Goal: Obtain resource: Obtain resource

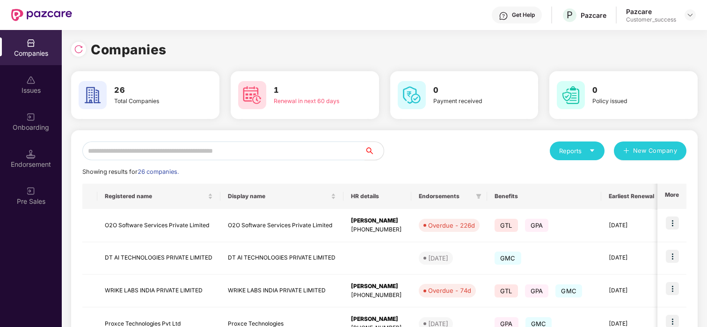
scroll to position [0, 0]
click at [167, 146] on input "text" at bounding box center [223, 150] width 283 height 19
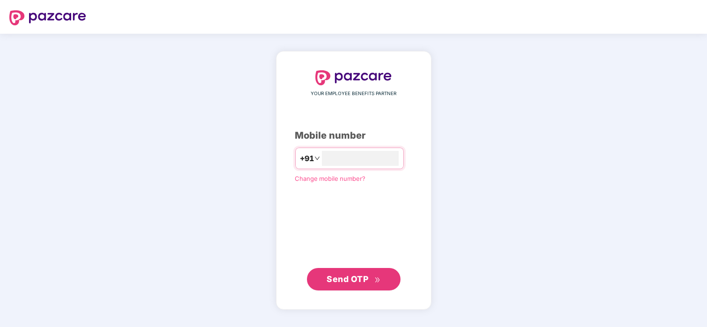
type input "**********"
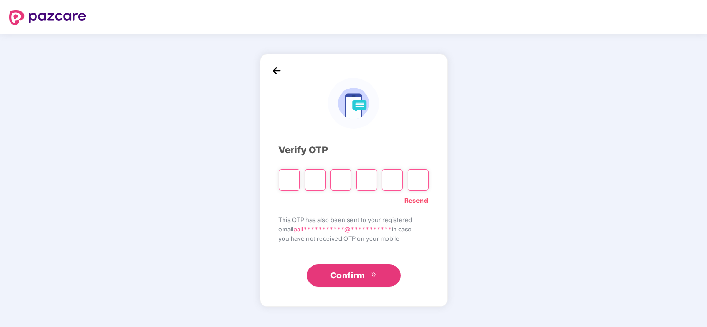
paste input "*"
type input "*"
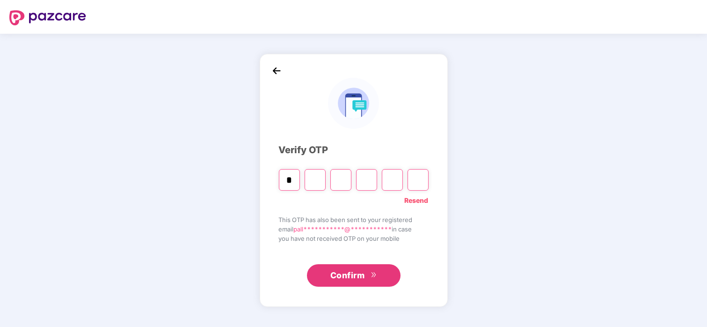
type input "*"
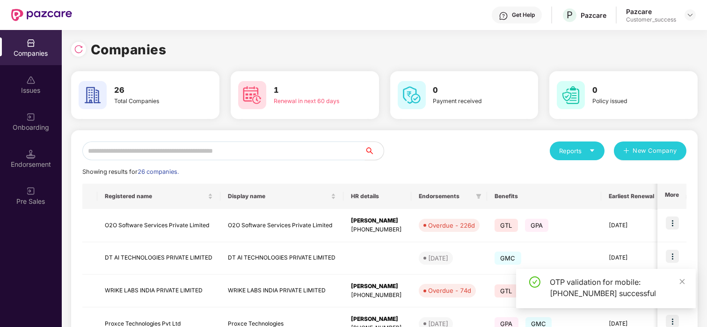
click at [254, 146] on input "text" at bounding box center [223, 150] width 283 height 19
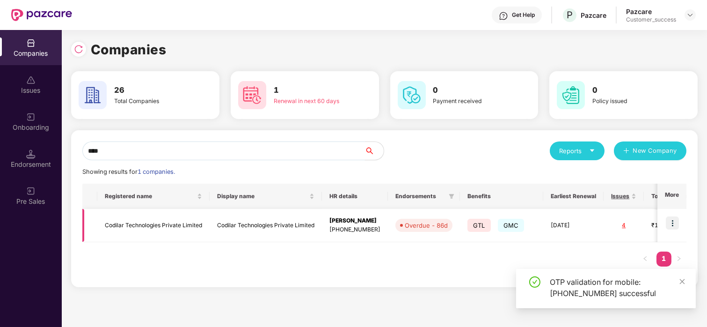
type input "****"
click at [180, 239] on td "Codilar Technologies Private Limited" at bounding box center [153, 225] width 112 height 33
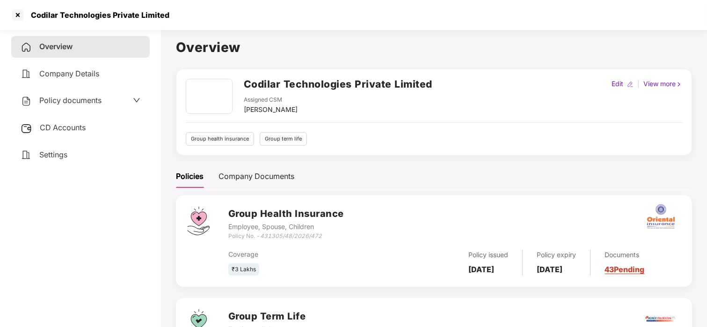
click at [83, 101] on span "Policy documents" at bounding box center [70, 99] width 62 height 9
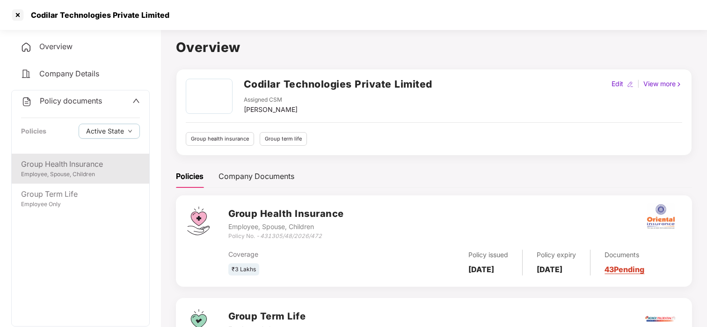
click at [74, 158] on div "Group Health Insurance" at bounding box center [80, 164] width 119 height 12
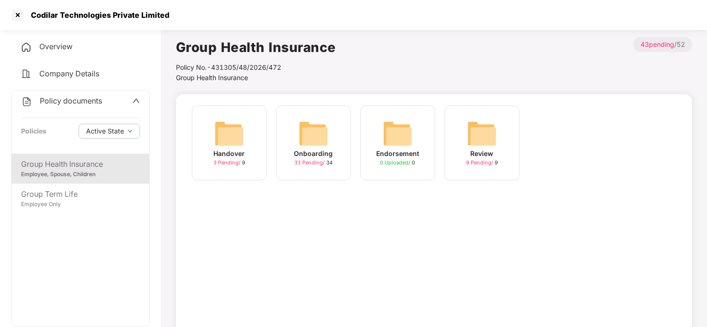
click at [350, 146] on div "Onboarding 31 Pending / 34" at bounding box center [313, 142] width 75 height 75
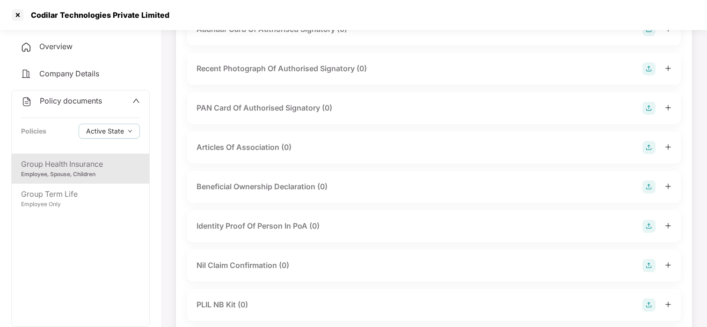
scroll to position [1047, 0]
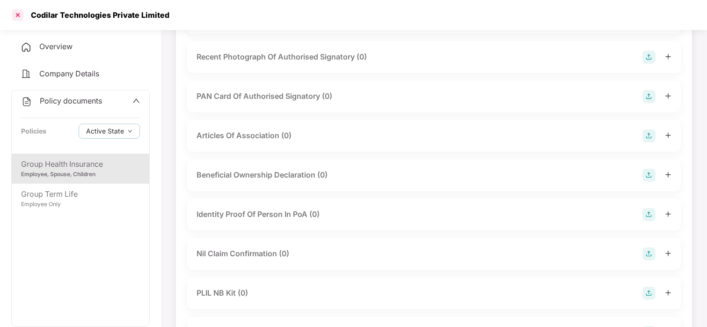
click at [20, 17] on div at bounding box center [17, 14] width 15 height 15
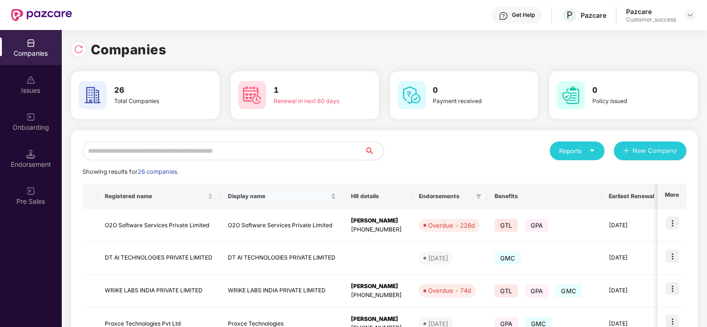
scroll to position [0, 0]
click at [171, 146] on input "text" at bounding box center [223, 150] width 283 height 19
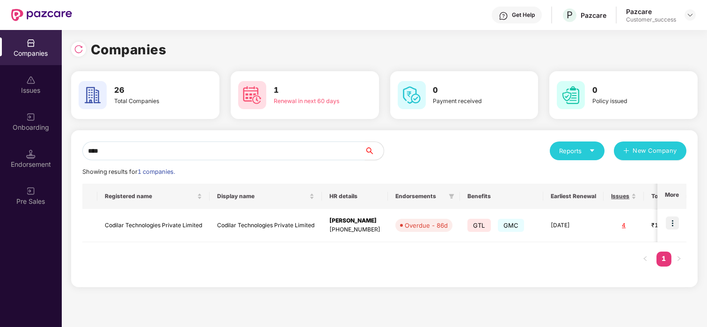
type input "****"
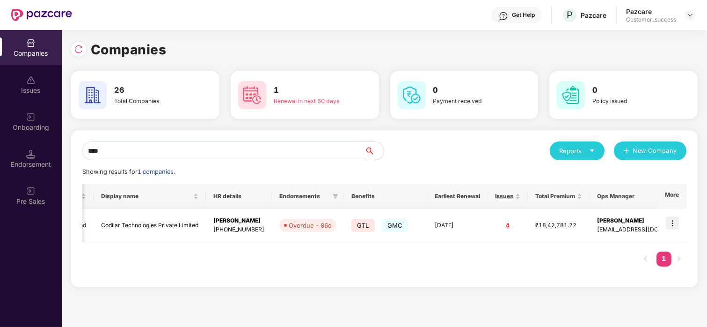
scroll to position [0, 133]
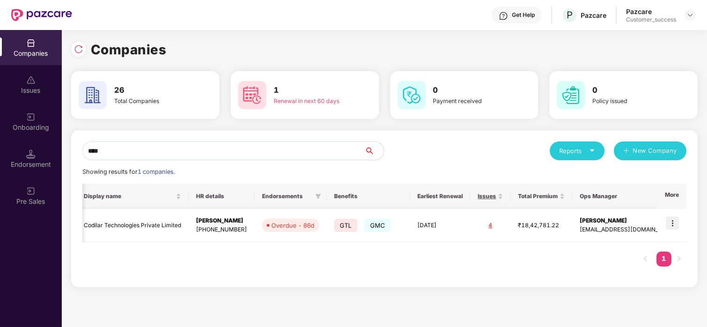
click at [154, 218] on td "Codilar Technologies Private Limited" at bounding box center [132, 225] width 112 height 33
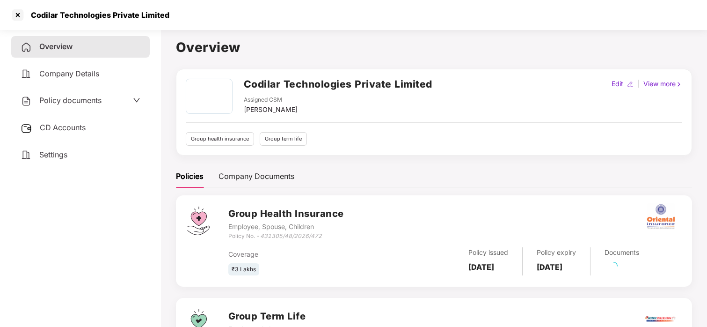
click at [54, 101] on span "Policy documents" at bounding box center [70, 99] width 62 height 9
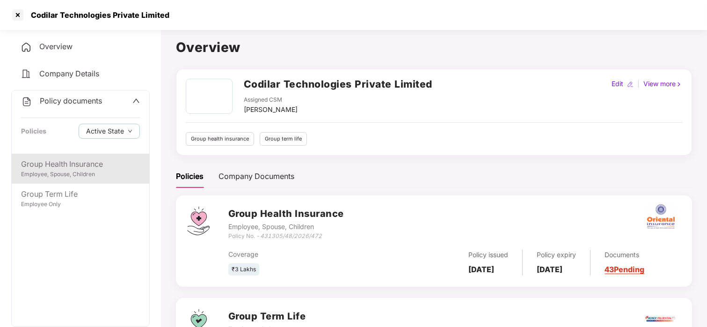
click at [59, 171] on div "Employee, Spouse, Children" at bounding box center [80, 174] width 119 height 9
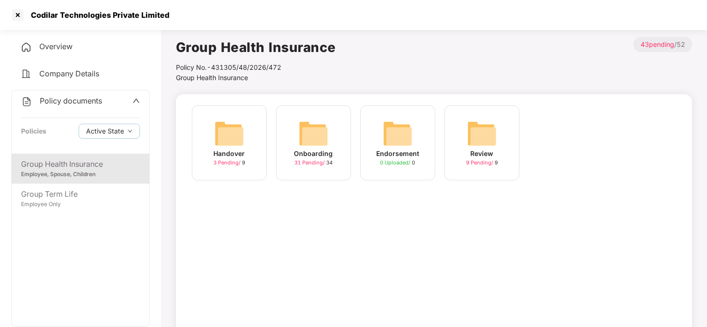
click at [311, 136] on img at bounding box center [314, 133] width 30 height 30
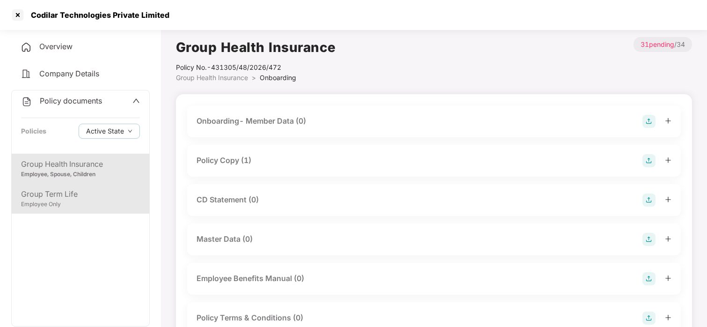
click at [58, 195] on div "Group Term Life" at bounding box center [80, 194] width 119 height 12
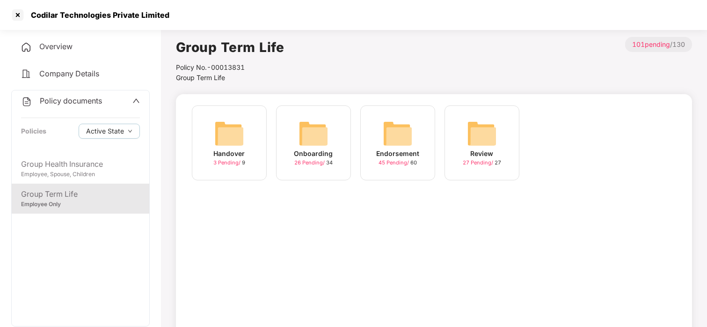
click at [299, 153] on div "Onboarding" at bounding box center [313, 153] width 39 height 10
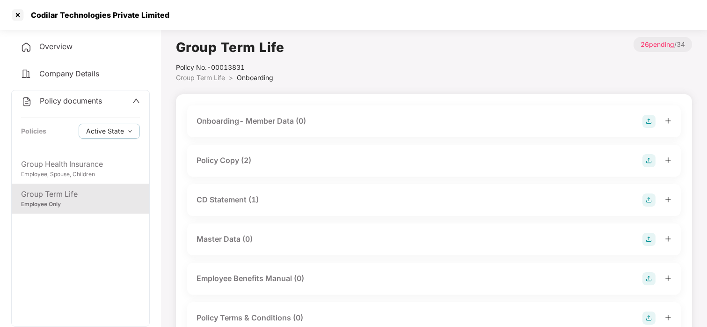
scroll to position [4, 0]
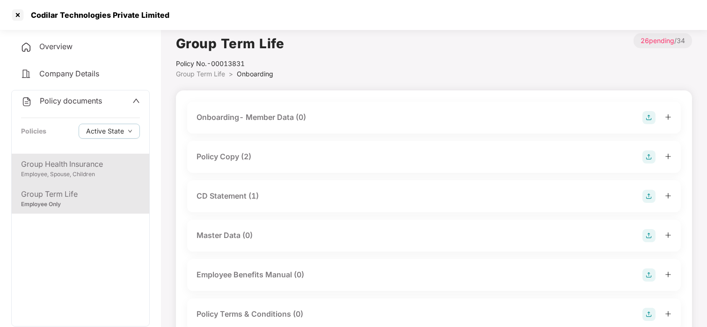
click at [90, 171] on div "Employee, Spouse, Children" at bounding box center [80, 174] width 119 height 9
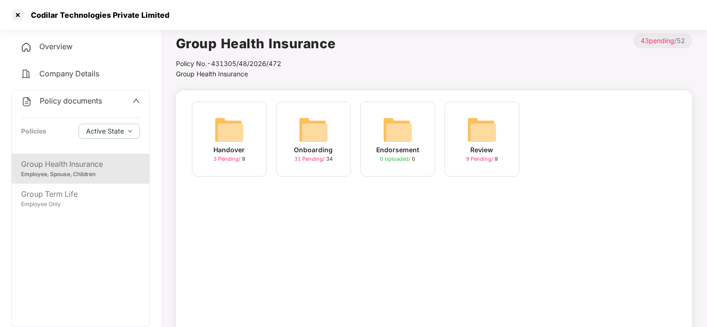
scroll to position [0, 0]
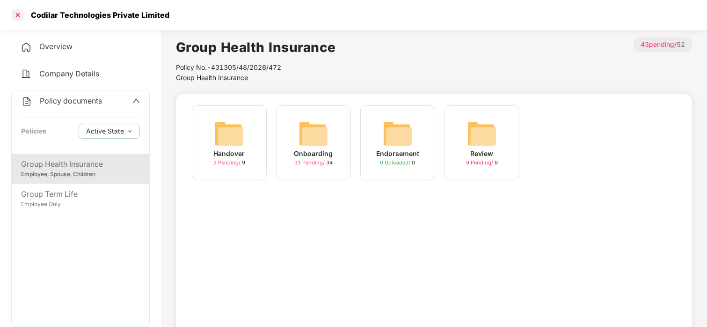
click at [12, 15] on div at bounding box center [17, 14] width 15 height 15
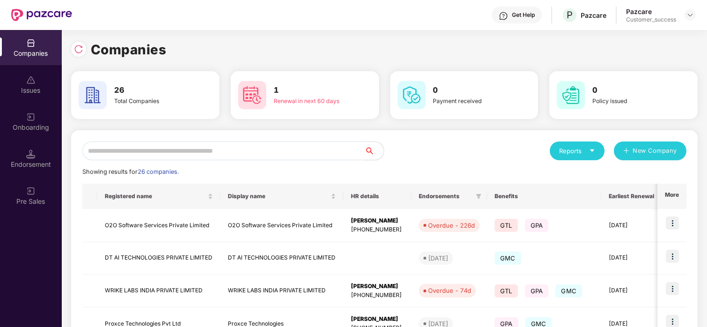
click at [231, 143] on input "text" at bounding box center [223, 150] width 283 height 19
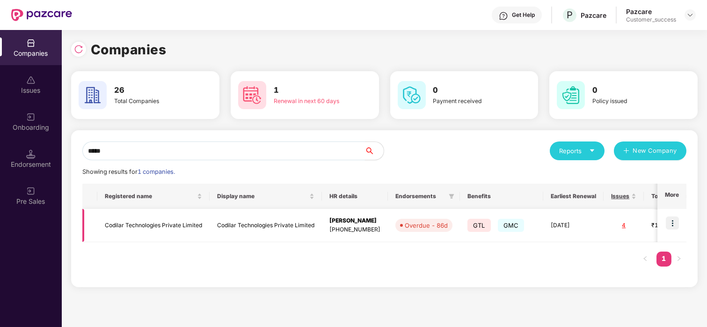
type input "*****"
click at [673, 224] on img at bounding box center [672, 222] width 13 height 13
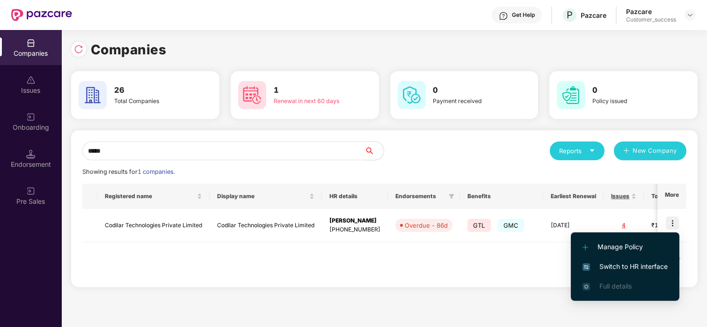
click at [598, 266] on span "Switch to HR interface" at bounding box center [625, 266] width 85 height 10
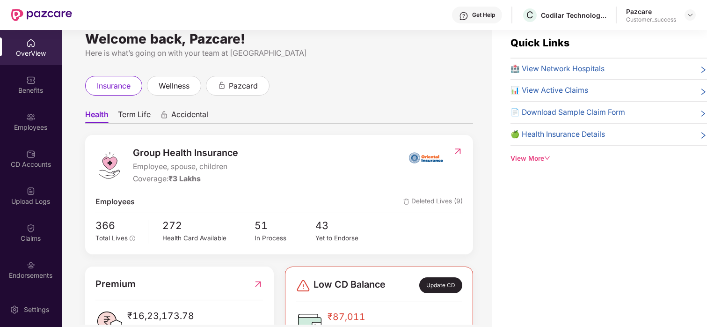
click at [127, 113] on span "Term Life" at bounding box center [134, 116] width 33 height 14
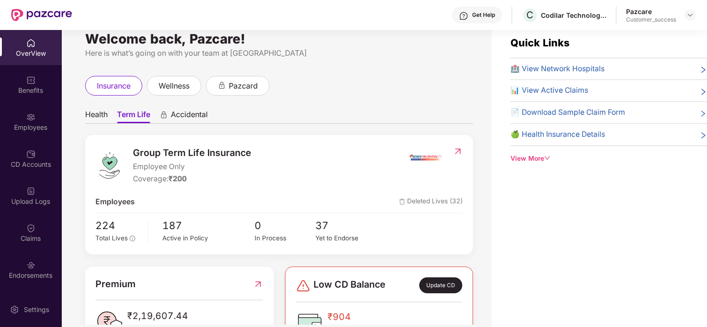
click at [99, 110] on span "Health" at bounding box center [96, 116] width 22 height 14
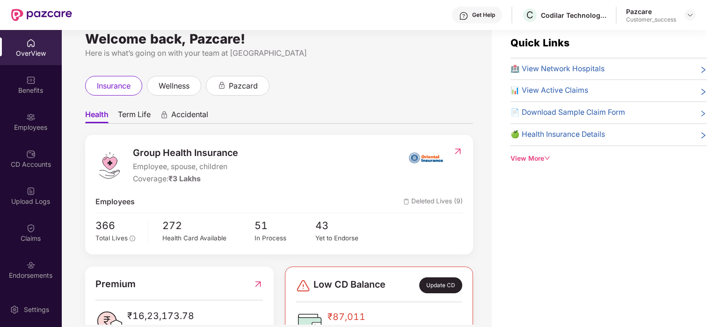
click at [145, 116] on span "Term Life" at bounding box center [134, 116] width 33 height 14
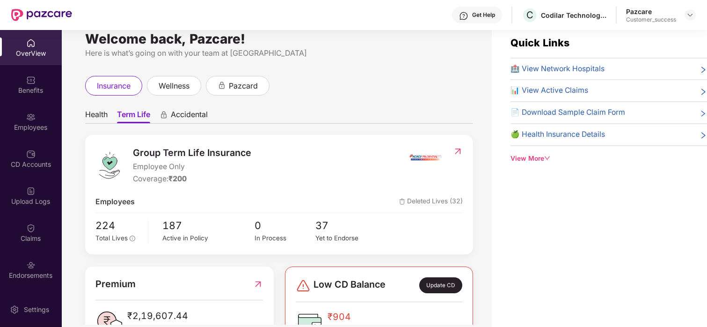
click at [101, 122] on span "Health" at bounding box center [96, 116] width 22 height 14
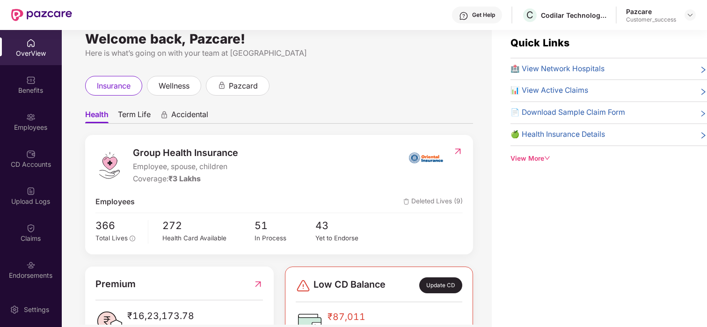
scroll to position [71, 0]
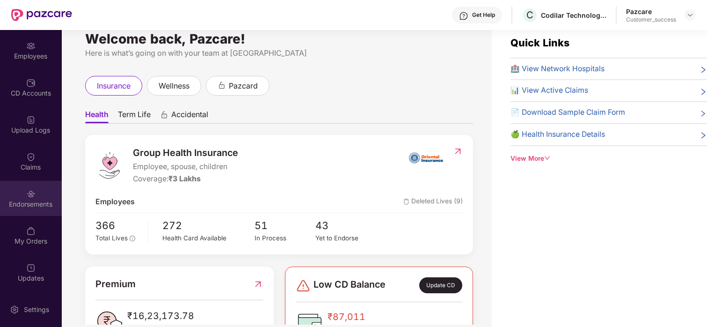
click at [29, 197] on img at bounding box center [30, 193] width 9 height 9
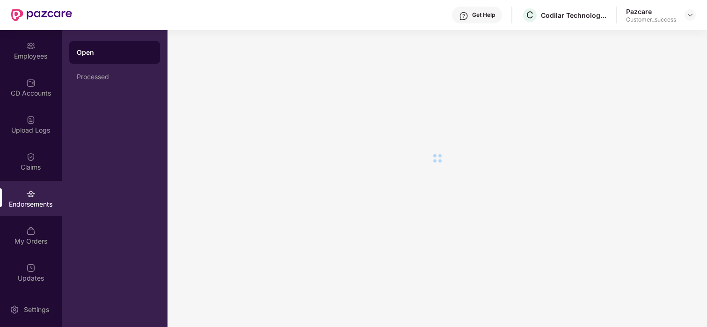
scroll to position [0, 0]
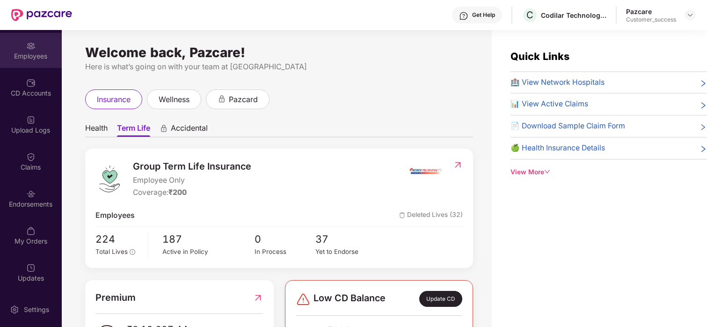
click at [32, 54] on div "Employees" at bounding box center [31, 55] width 62 height 9
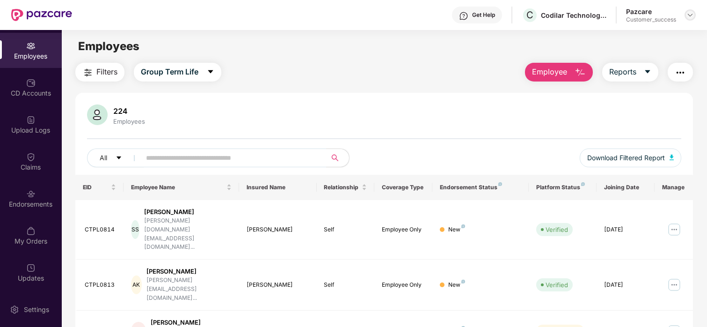
click at [690, 13] on img at bounding box center [689, 14] width 7 height 7
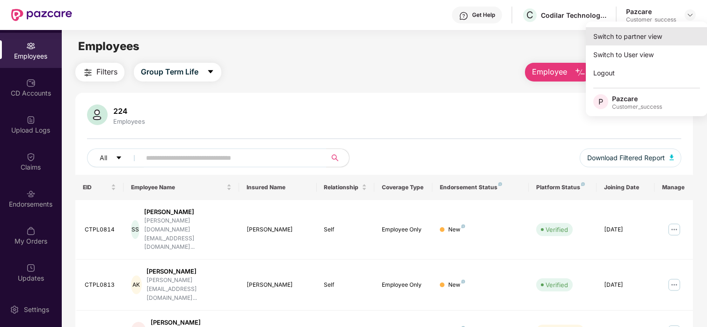
click at [642, 36] on div "Switch to partner view" at bounding box center [647, 36] width 122 height 18
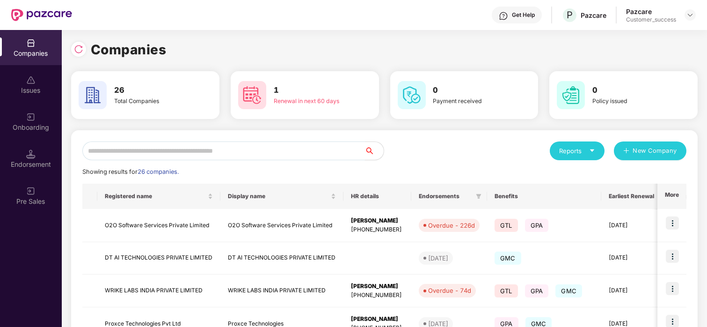
click at [234, 152] on input "text" at bounding box center [223, 150] width 283 height 19
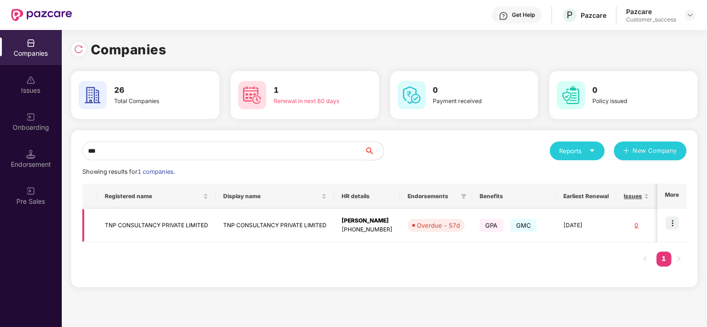
type input "***"
click at [671, 222] on img at bounding box center [672, 222] width 13 height 13
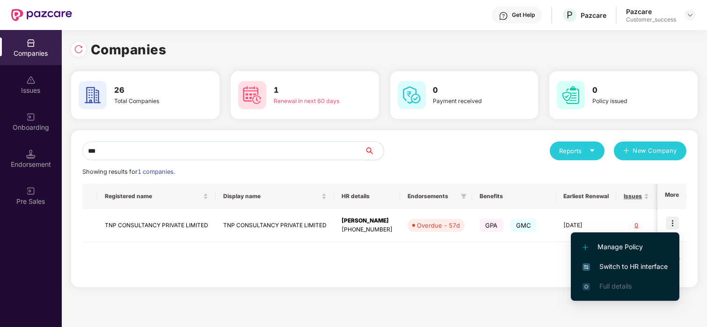
click at [620, 256] on li "Switch to HR interface" at bounding box center [625, 266] width 109 height 20
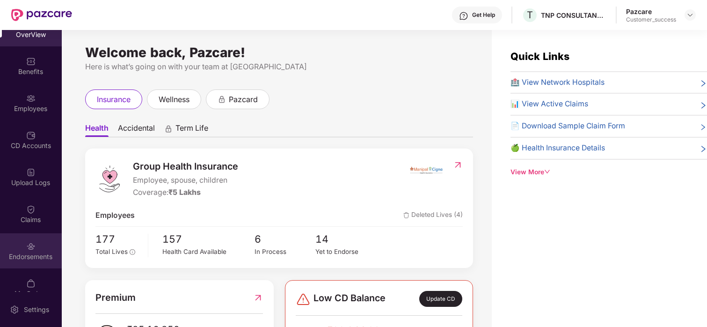
scroll to position [25, 0]
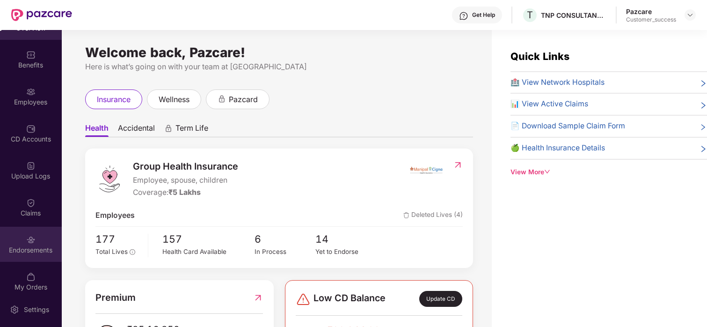
click at [26, 242] on img at bounding box center [30, 239] width 9 height 9
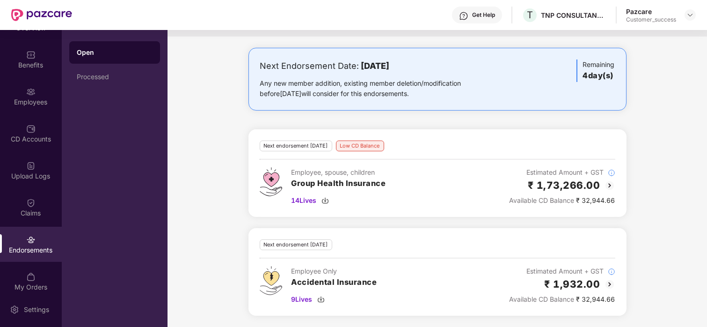
scroll to position [162, 0]
click at [609, 184] on img at bounding box center [609, 185] width 11 height 11
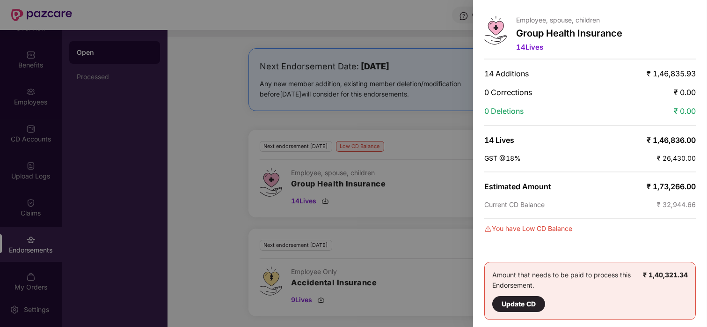
scroll to position [0, 0]
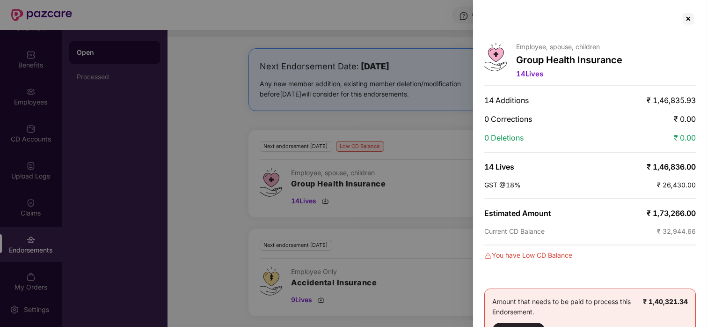
click at [662, 50] on div "Employee, spouse, children Group Health Insurance 14 Lives" at bounding box center [590, 62] width 212 height 38
drag, startPoint x: 695, startPoint y: 25, endPoint x: 687, endPoint y: 18, distance: 9.9
click at [687, 18] on div at bounding box center [688, 18] width 15 height 15
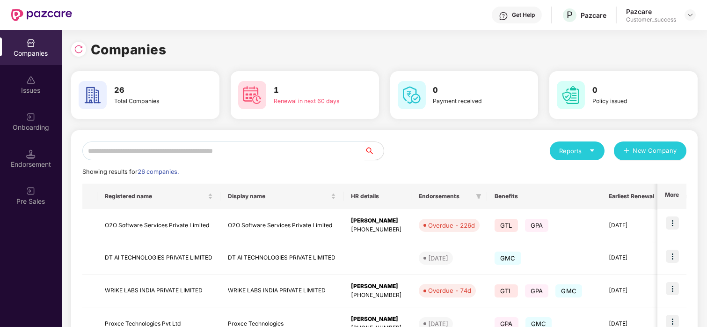
click at [219, 157] on input "text" at bounding box center [223, 150] width 283 height 19
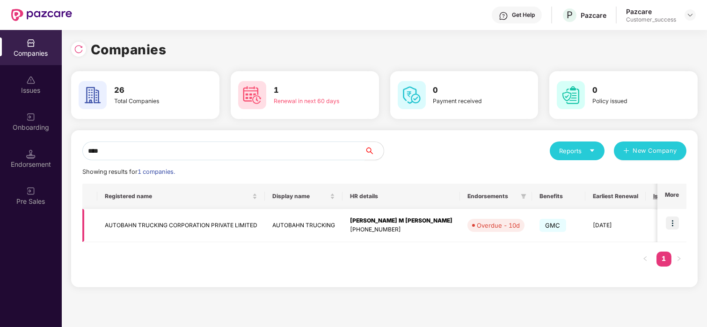
type input "****"
click at [668, 218] on img at bounding box center [672, 222] width 13 height 13
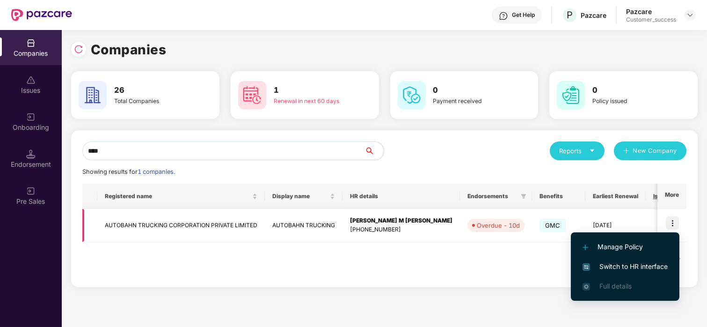
click at [237, 213] on td "AUTOBAHN TRUCKING CORPORATION PRIVATE LIMITED" at bounding box center [181, 225] width 168 height 33
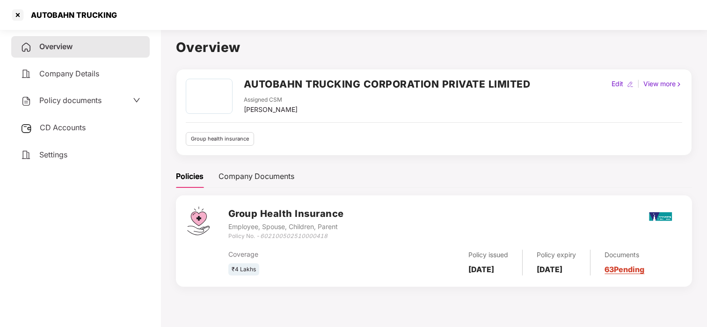
click at [98, 92] on div "Policy documents" at bounding box center [80, 101] width 139 height 22
click at [95, 99] on span "Policy documents" at bounding box center [70, 99] width 62 height 9
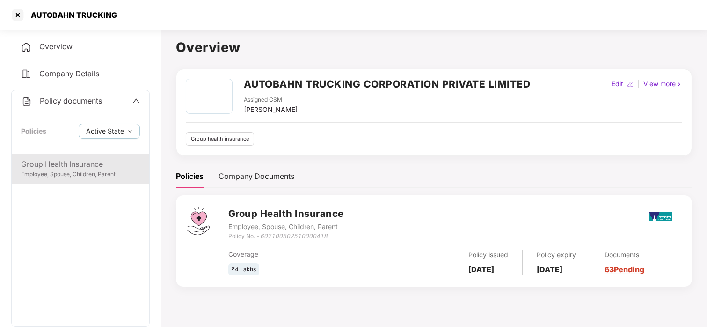
click at [58, 177] on div "Employee, Spouse, Children, Parent" at bounding box center [80, 174] width 119 height 9
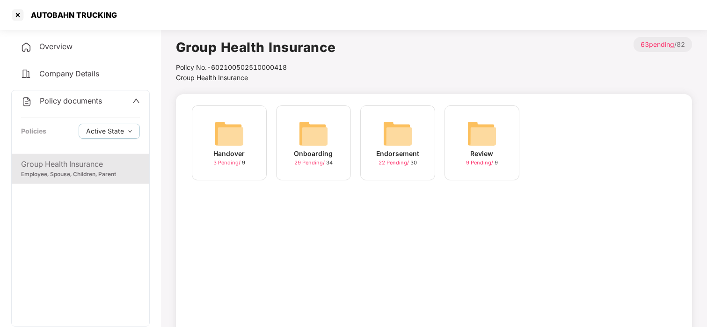
click at [306, 137] on img at bounding box center [314, 133] width 30 height 30
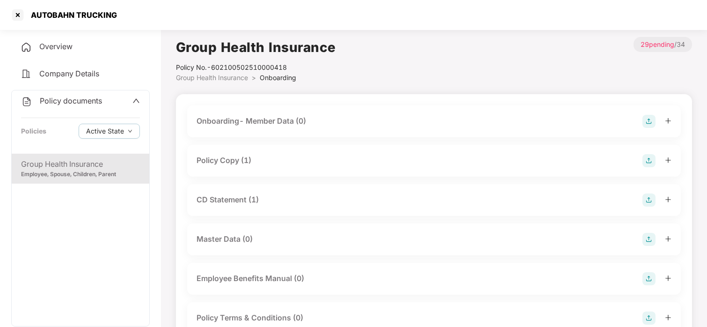
click at [232, 160] on div "Policy Copy (1)" at bounding box center [224, 160] width 55 height 12
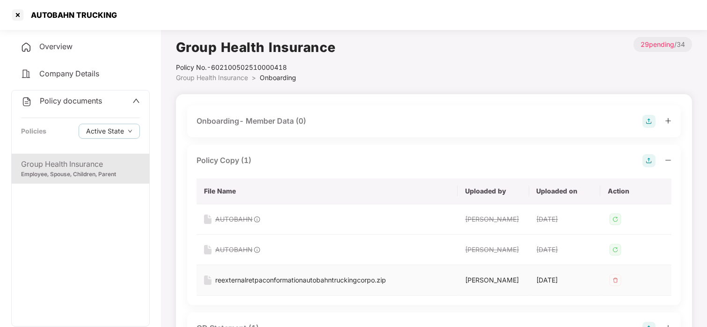
click at [234, 286] on td "reexternalretpaconformationautobahntruckingcorpo.zip" at bounding box center [327, 280] width 261 height 30
click at [264, 273] on td "reexternalretpaconformationautobahntruckingcorpo.zip" at bounding box center [327, 280] width 261 height 30
click at [269, 278] on div "reexternalretpaconformationautobahntruckingcorpo.zip" at bounding box center [300, 280] width 171 height 10
click at [18, 11] on div at bounding box center [17, 14] width 15 height 15
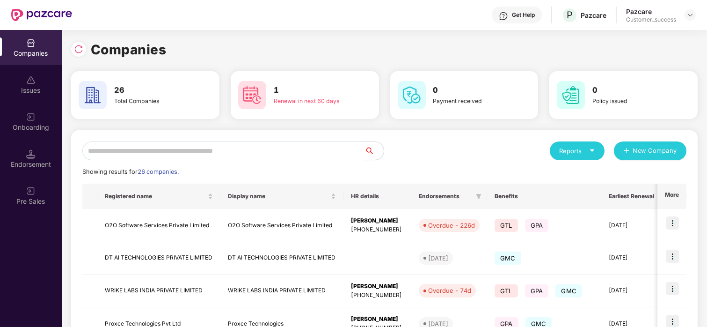
click at [247, 148] on input "text" at bounding box center [223, 150] width 283 height 19
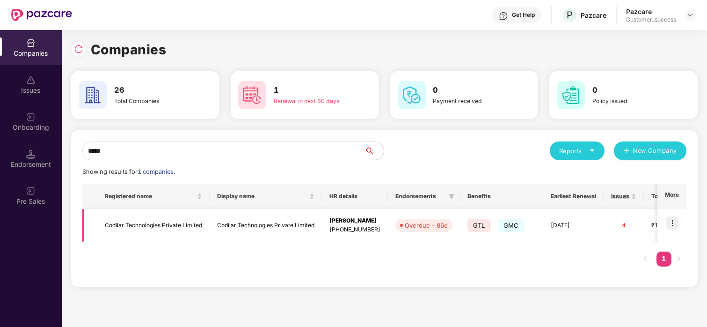
type input "*****"
click at [671, 221] on img at bounding box center [672, 222] width 13 height 13
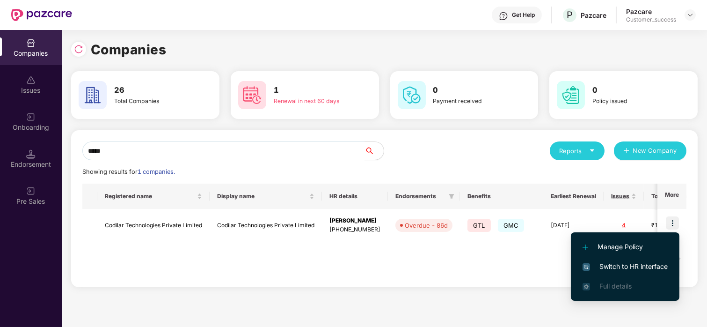
click at [611, 263] on span "Switch to HR interface" at bounding box center [625, 266] width 85 height 10
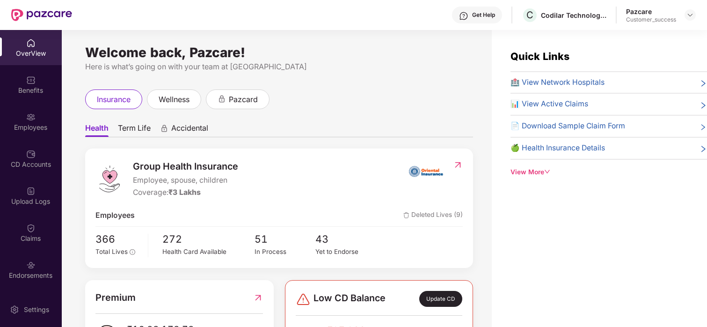
click at [31, 87] on div "Benefits" at bounding box center [31, 90] width 62 height 9
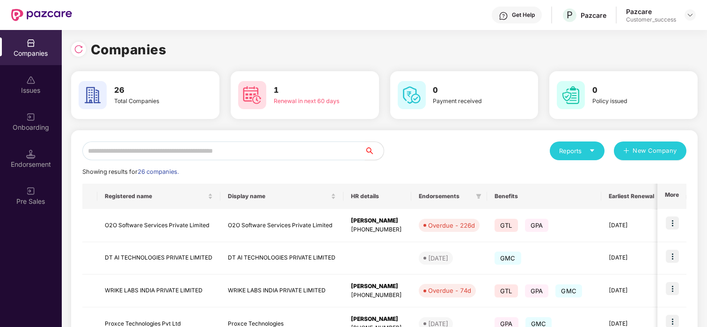
click at [127, 143] on input "text" at bounding box center [223, 150] width 283 height 19
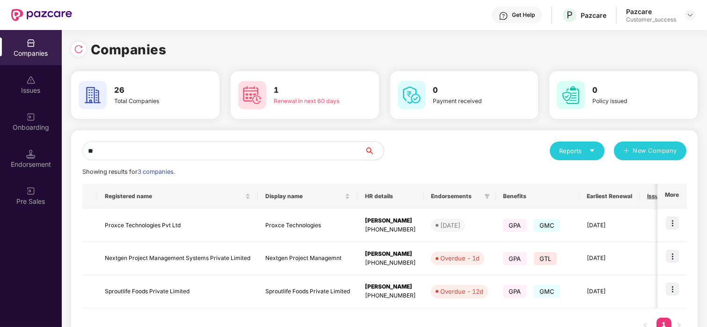
type input "*"
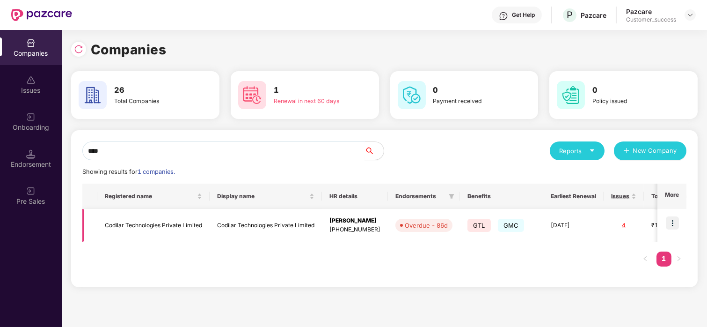
type input "****"
click at [676, 222] on img at bounding box center [672, 222] width 13 height 13
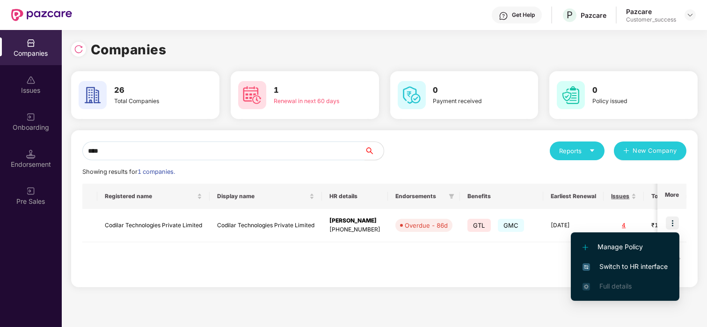
click at [600, 259] on li "Switch to HR interface" at bounding box center [625, 266] width 109 height 20
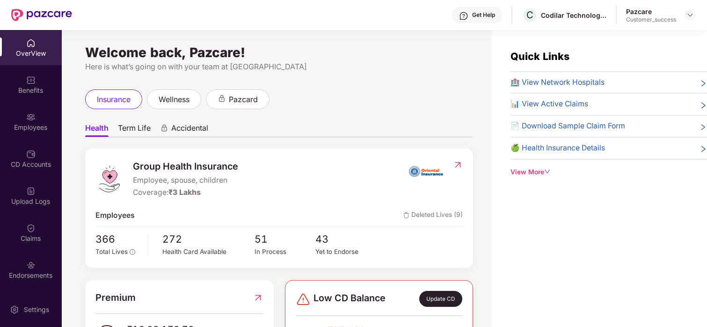
click at [21, 129] on div "Employees" at bounding box center [31, 127] width 62 height 9
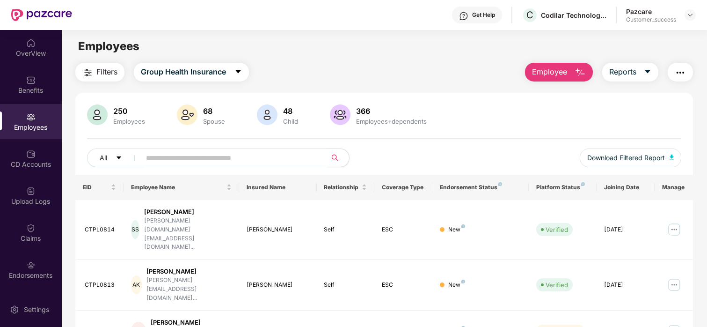
click at [167, 161] on input "text" at bounding box center [230, 158] width 168 height 14
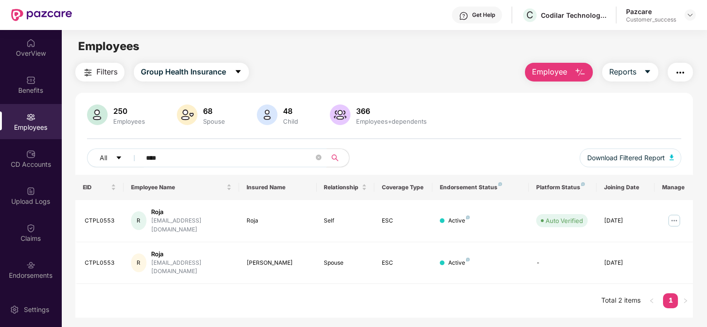
type input "****"
click at [32, 53] on div "OverView" at bounding box center [31, 53] width 62 height 9
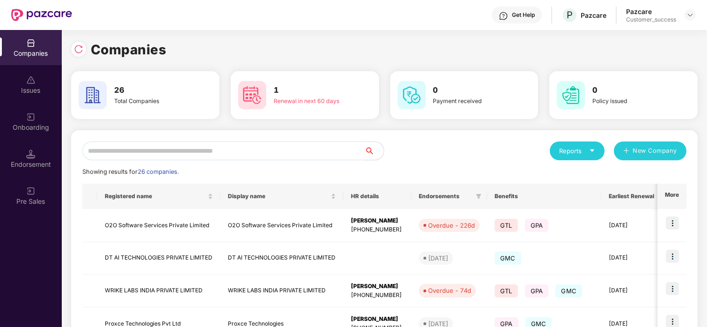
click at [184, 152] on input "text" at bounding box center [223, 150] width 283 height 19
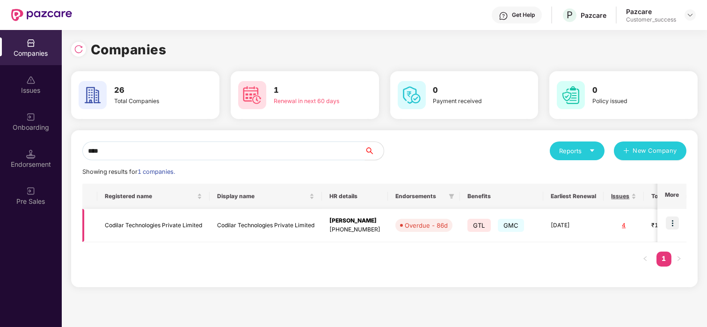
type input "****"
click at [119, 230] on td "Codilar Technologies Private Limited" at bounding box center [153, 225] width 112 height 33
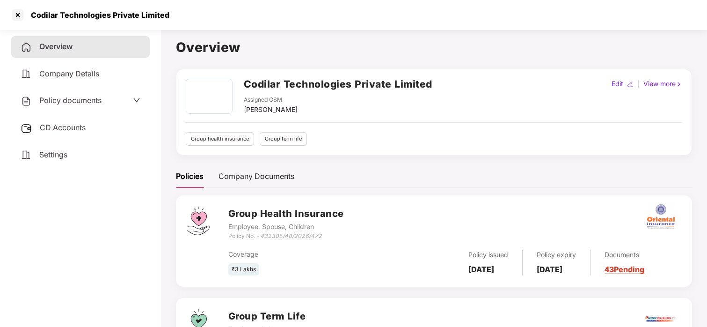
click at [66, 98] on span "Policy documents" at bounding box center [70, 99] width 62 height 9
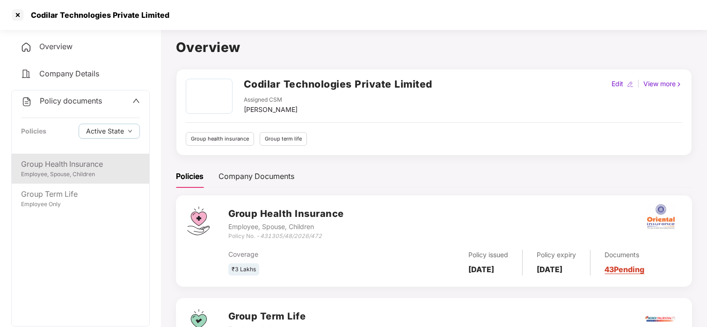
click at [71, 161] on div "Group Health Insurance" at bounding box center [80, 164] width 119 height 12
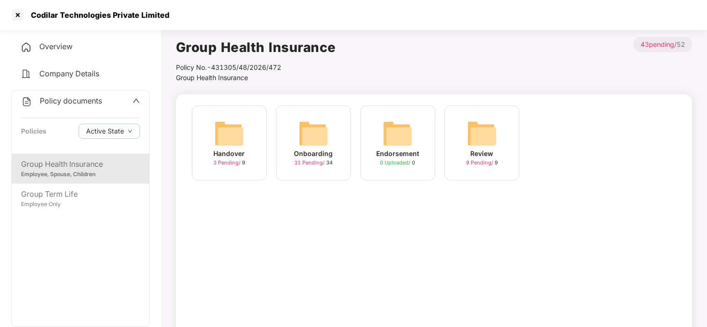
click at [341, 158] on div "Onboarding 31 Pending / 34" at bounding box center [313, 142] width 75 height 75
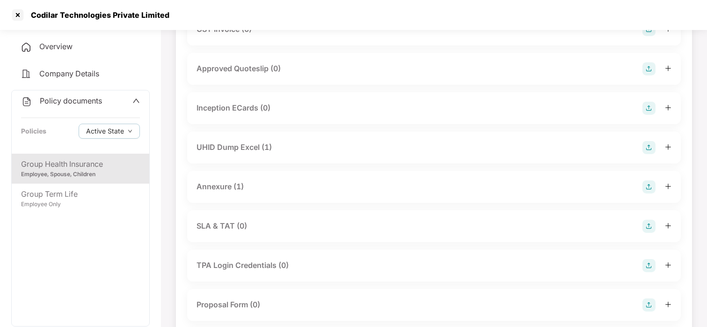
scroll to position [377, 0]
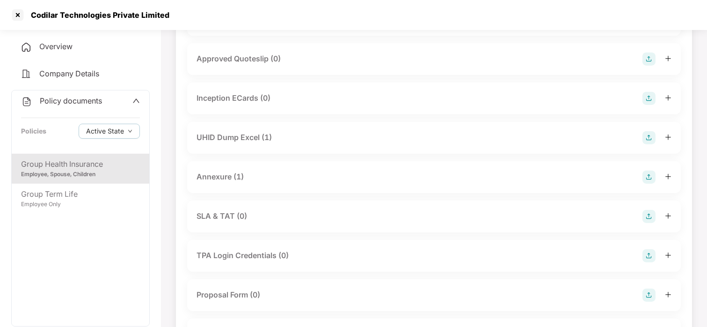
click at [207, 173] on div "Annexure (1)" at bounding box center [220, 177] width 47 height 12
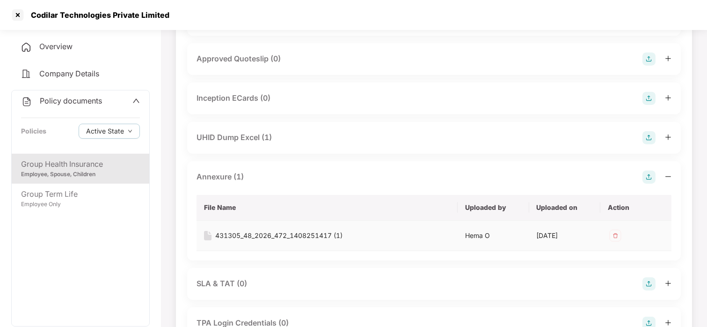
click at [278, 236] on div "431305_48_2026_472_1408251417 (1)" at bounding box center [278, 235] width 127 height 10
click at [237, 136] on div "UHID Dump Excel (1)" at bounding box center [234, 137] width 75 height 12
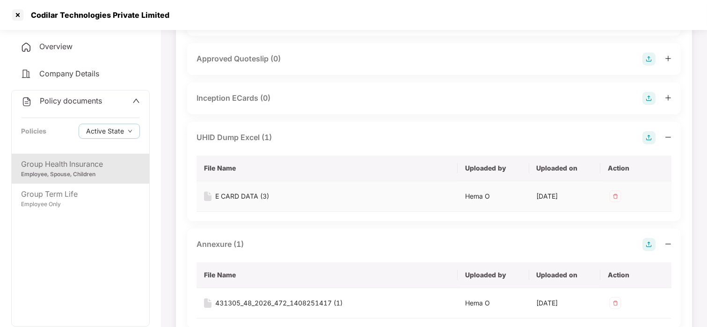
click at [231, 196] on div "E CARD DATA (3)" at bounding box center [242, 196] width 54 height 10
click at [15, 8] on div at bounding box center [17, 14] width 15 height 15
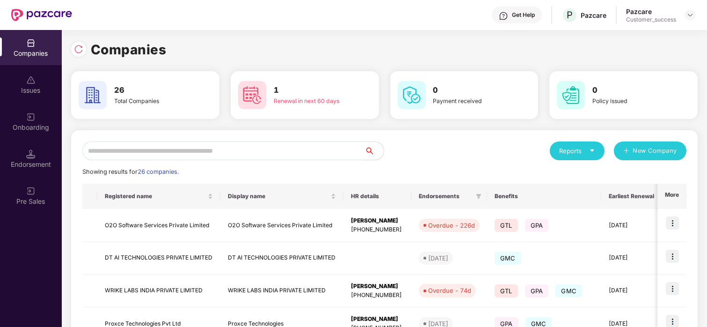
click at [220, 145] on input "text" at bounding box center [223, 150] width 283 height 19
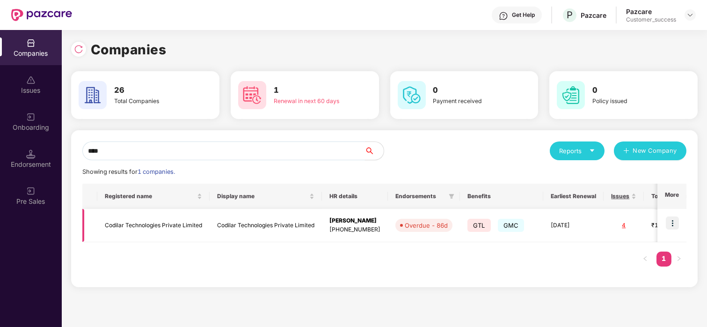
type input "****"
click at [669, 223] on img at bounding box center [672, 222] width 13 height 13
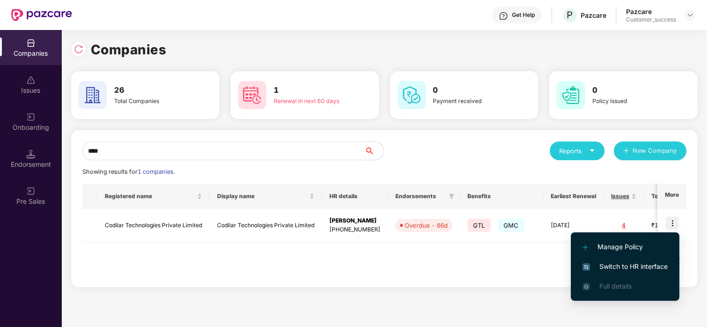
click at [603, 265] on span "Switch to HR interface" at bounding box center [625, 266] width 85 height 10
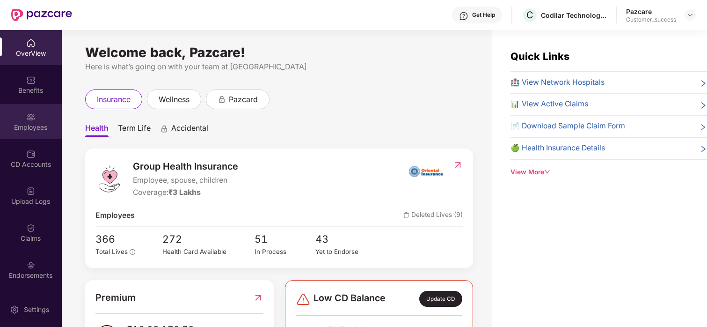
click at [16, 119] on div "Employees" at bounding box center [31, 121] width 62 height 35
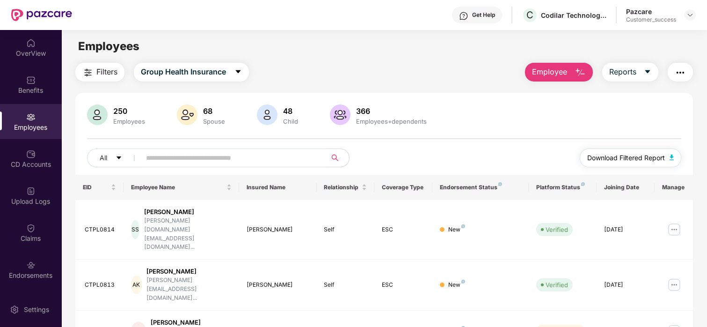
click at [631, 153] on span "Download Filtered Report" at bounding box center [626, 158] width 78 height 10
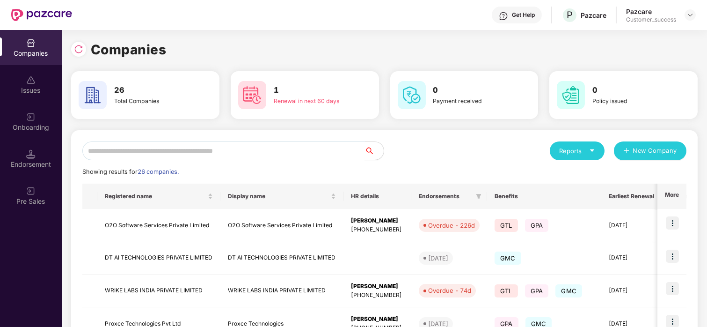
click at [191, 159] on input "text" at bounding box center [223, 150] width 283 height 19
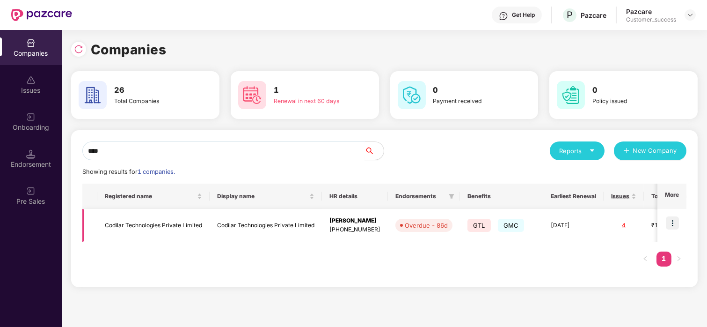
type input "****"
click at [675, 222] on img at bounding box center [672, 222] width 13 height 13
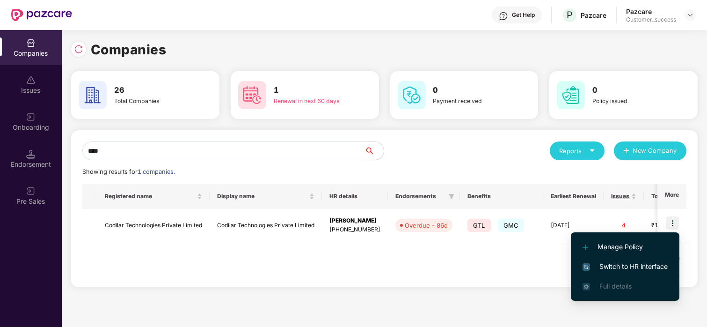
click at [608, 264] on span "Switch to HR interface" at bounding box center [625, 266] width 85 height 10
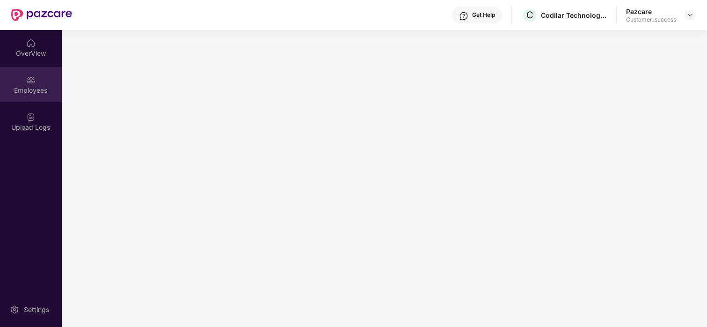
click at [20, 73] on div "Employees" at bounding box center [31, 84] width 62 height 35
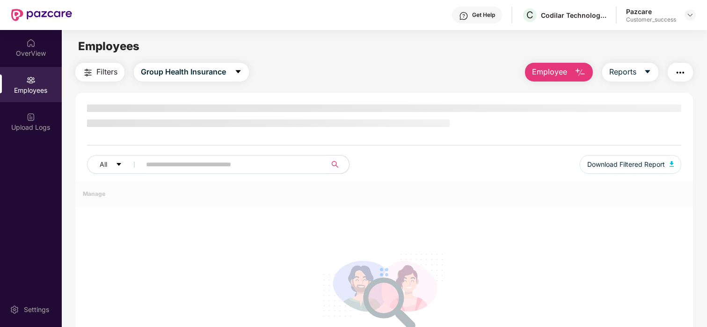
click at [26, 85] on div "Employees" at bounding box center [31, 84] width 62 height 35
click at [175, 169] on input "text" at bounding box center [230, 164] width 168 height 14
paste input "********"
type input "********"
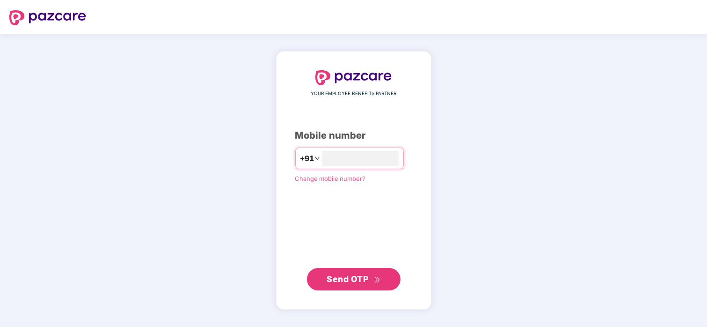
type input "**********"
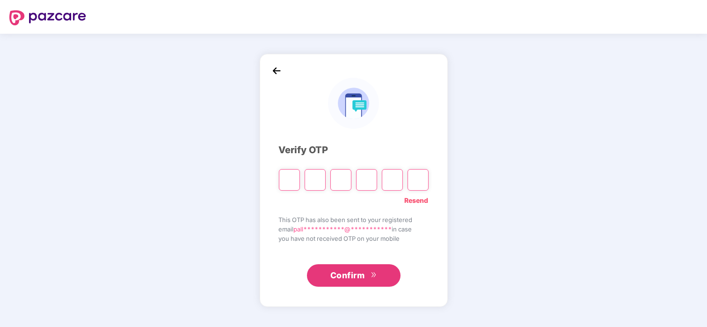
paste input "*"
type input "*"
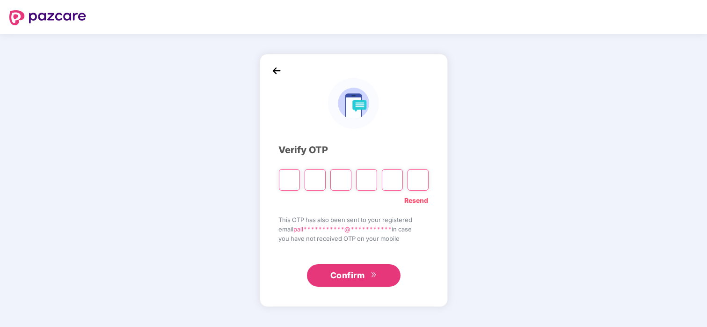
type input "*"
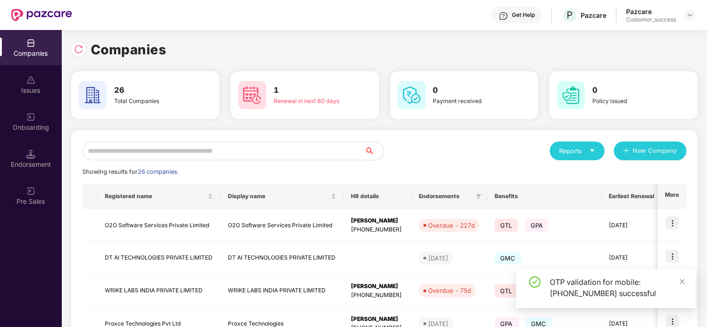
click at [184, 149] on input "text" at bounding box center [223, 150] width 283 height 19
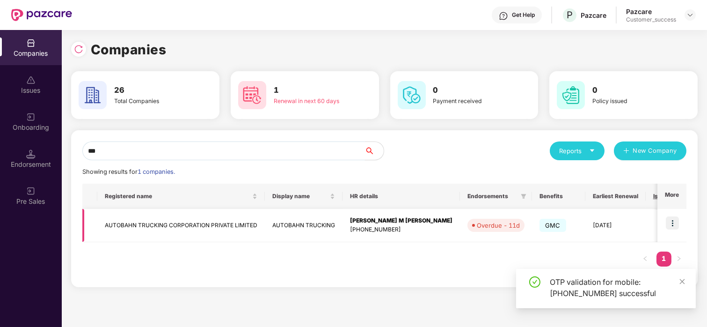
type input "***"
click at [677, 215] on td at bounding box center [671, 225] width 29 height 33
click at [671, 219] on img at bounding box center [672, 222] width 13 height 13
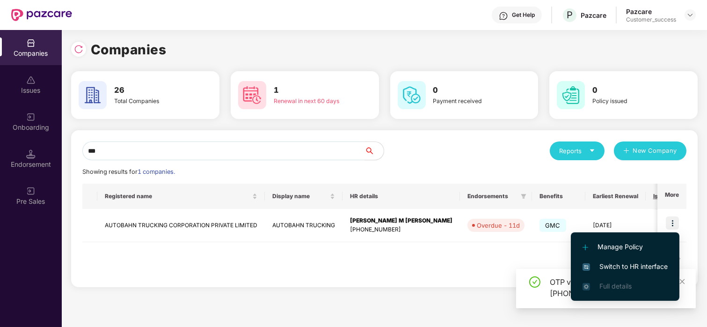
click at [600, 270] on span "Switch to HR interface" at bounding box center [625, 266] width 85 height 10
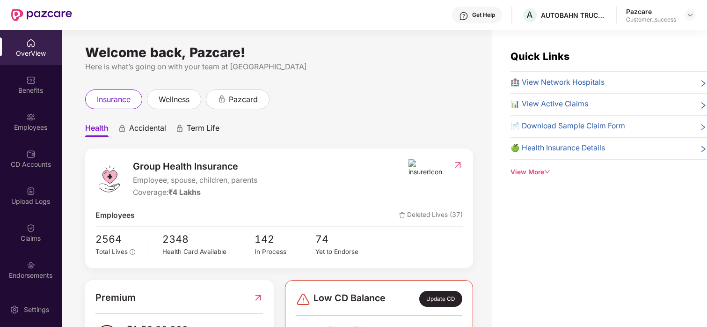
click at [31, 114] on img at bounding box center [30, 116] width 9 height 9
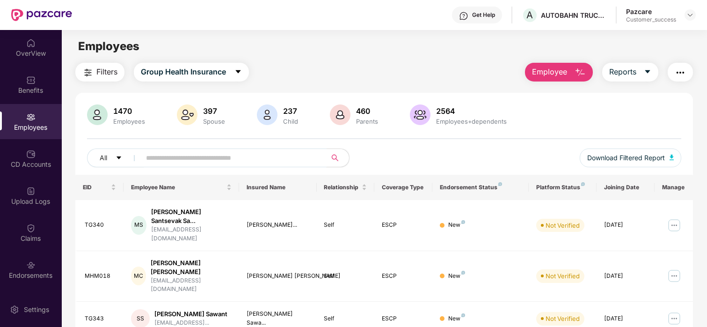
click at [216, 154] on input "text" at bounding box center [230, 158] width 168 height 14
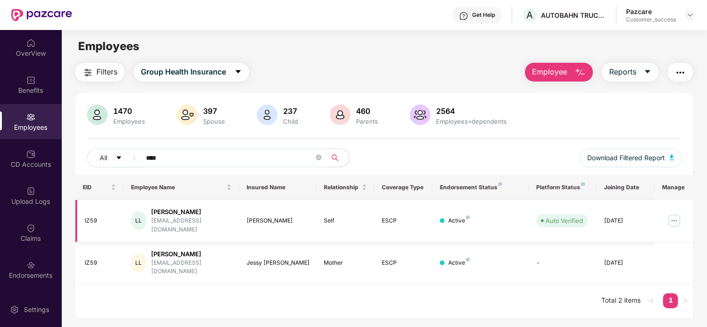
type input "****"
click at [668, 217] on img at bounding box center [674, 220] width 15 height 15
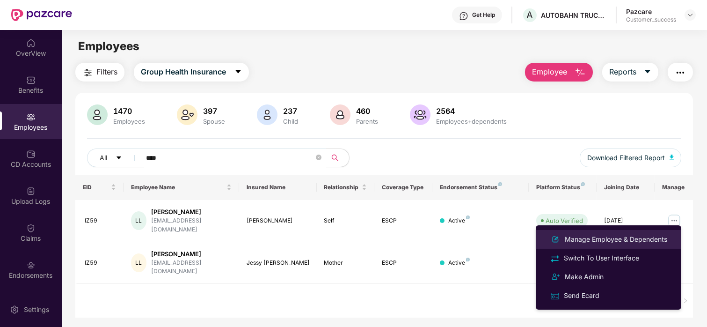
click at [617, 243] on div "Manage Employee & Dependents" at bounding box center [616, 239] width 106 height 10
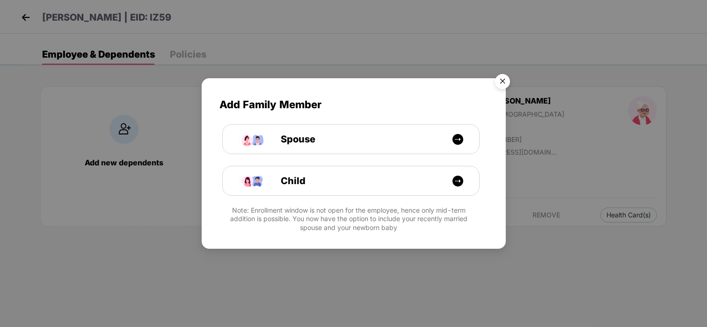
click at [509, 80] on img "Close" at bounding box center [502, 83] width 26 height 26
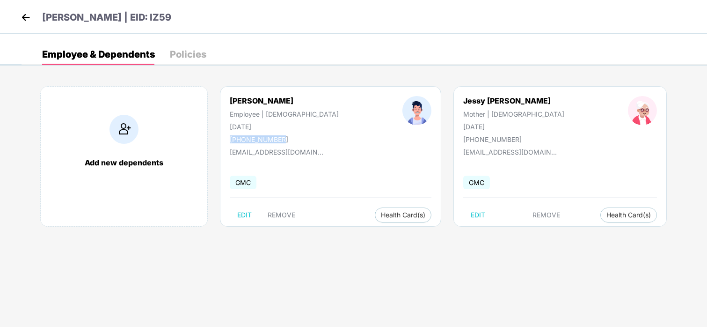
drag, startPoint x: 285, startPoint y: 137, endPoint x: 230, endPoint y: 139, distance: 55.2
click at [230, 139] on div "[PERSON_NAME] Employee | [DEMOGRAPHIC_DATA] [DATE] [PHONE_NUMBER]" at bounding box center [284, 119] width 173 height 47
copy div "[PHONE_NUMBER]"
click at [25, 20] on img at bounding box center [26, 17] width 14 height 14
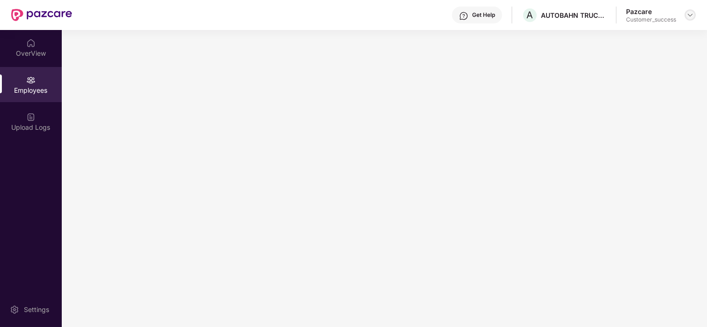
click at [691, 19] on div at bounding box center [690, 14] width 11 height 11
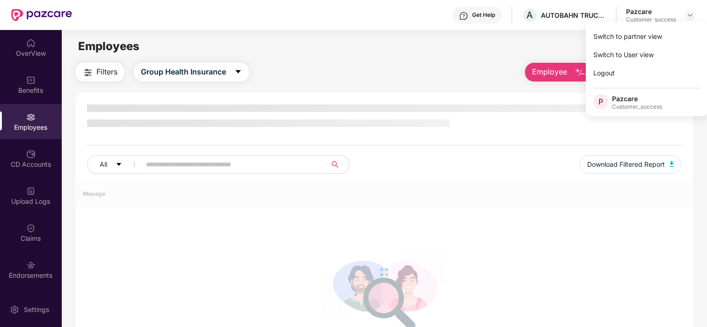
click at [655, 39] on div "Switch to partner view" at bounding box center [647, 36] width 122 height 18
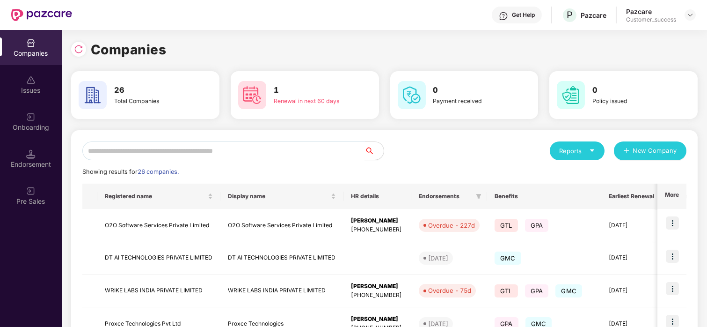
click at [257, 145] on input "text" at bounding box center [223, 150] width 283 height 19
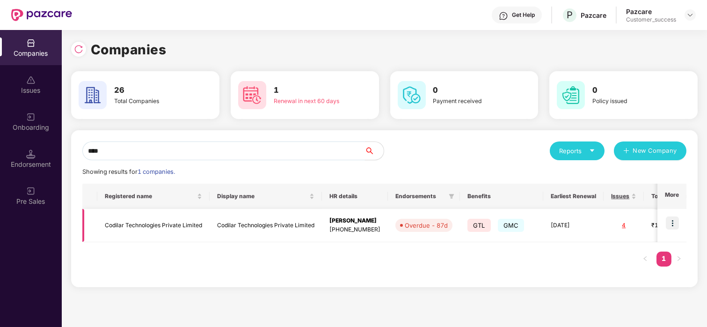
type input "****"
click at [667, 224] on img at bounding box center [672, 222] width 13 height 13
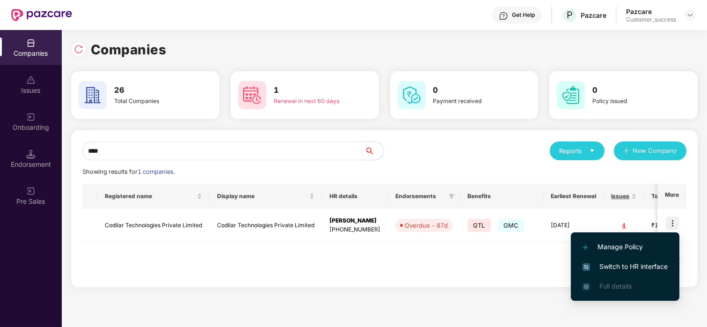
click at [589, 271] on span "Switch to HR interface" at bounding box center [625, 266] width 85 height 10
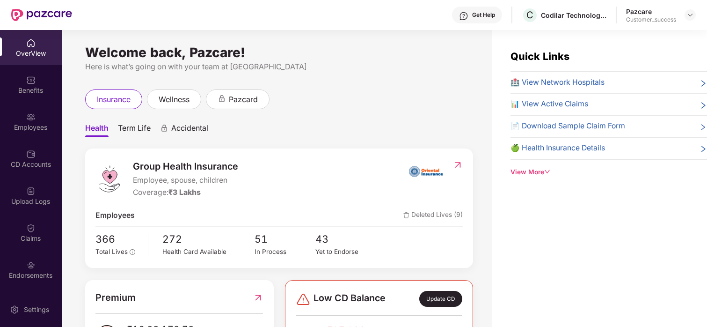
click at [23, 126] on div "Employees" at bounding box center [31, 127] width 62 height 9
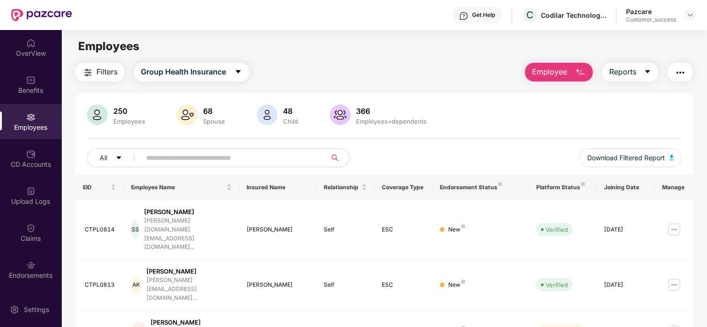
click at [227, 161] on input "text" at bounding box center [230, 158] width 168 height 14
paste input "********"
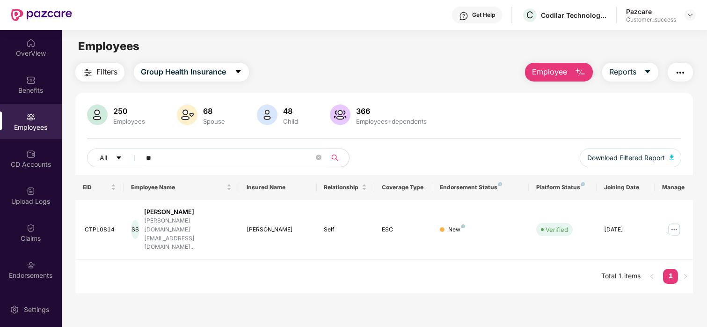
type input "*"
paste input "**********"
type input "**********"
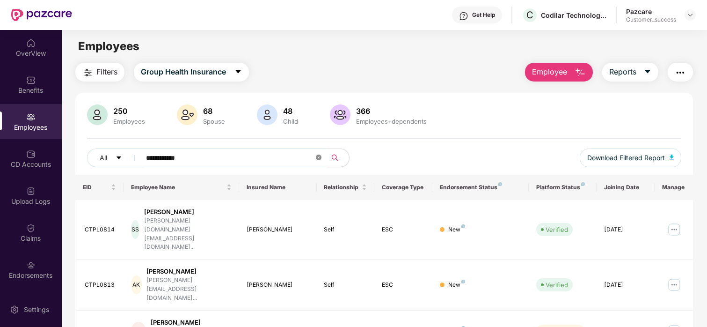
click at [320, 156] on icon "close-circle" at bounding box center [319, 157] width 6 height 6
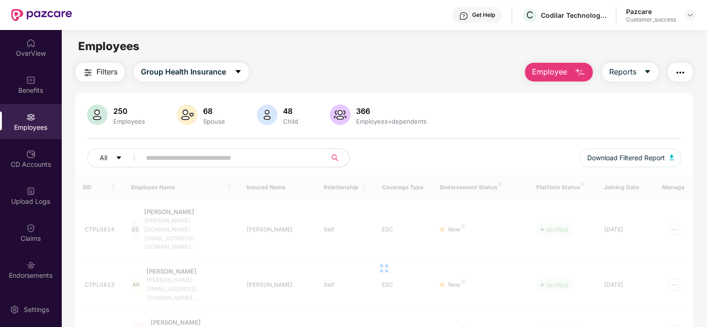
click at [256, 158] on input "text" at bounding box center [230, 158] width 168 height 14
paste input "**********"
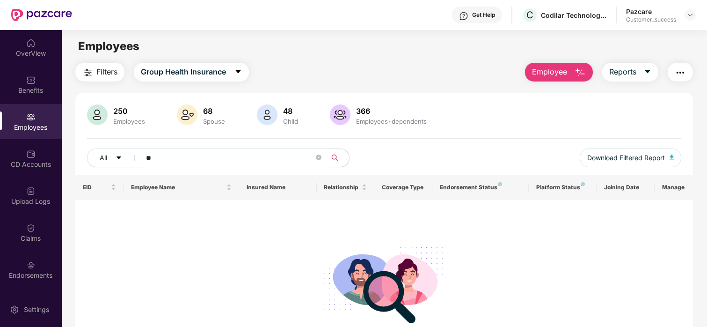
type input "*"
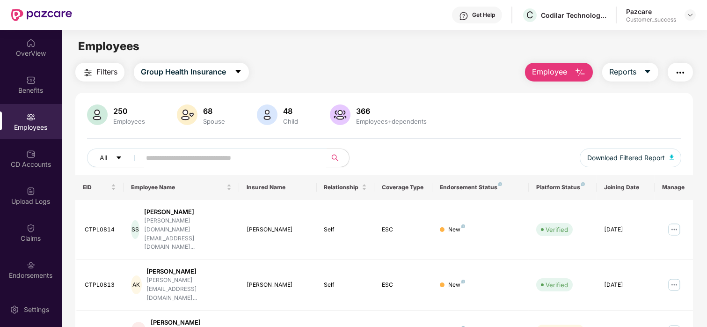
click at [223, 163] on input "text" at bounding box center [230, 158] width 168 height 14
paste input "**********"
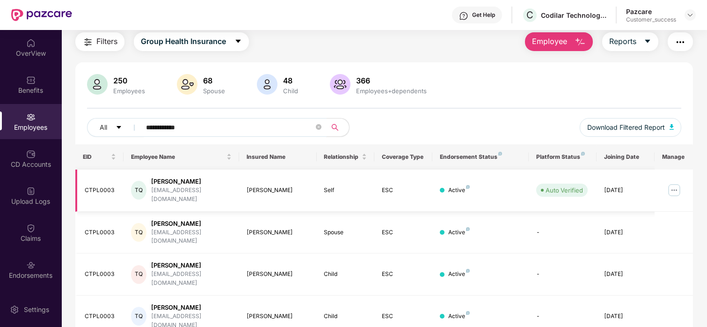
scroll to position [43, 0]
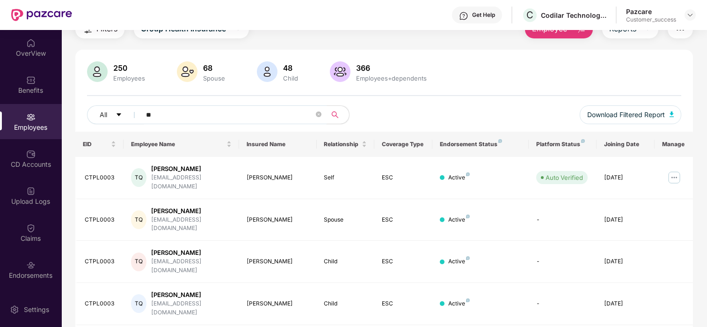
type input "*"
paste input "**********"
type input "*"
paste input "**********"
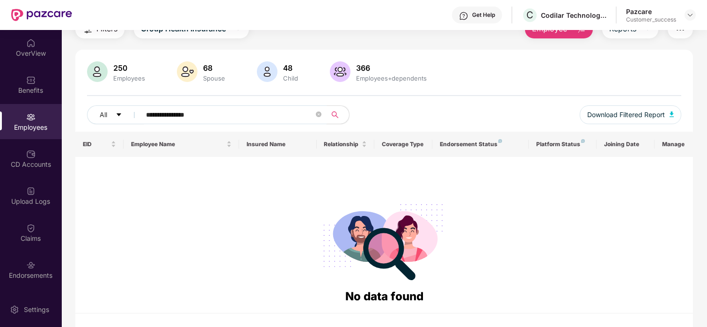
type input "**********"
click at [320, 113] on icon "close-circle" at bounding box center [319, 114] width 6 height 6
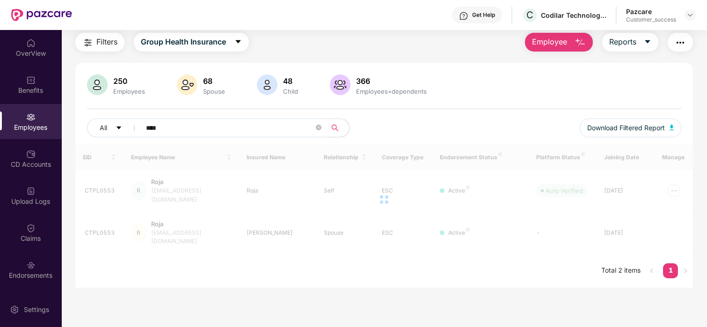
scroll to position [30, 0]
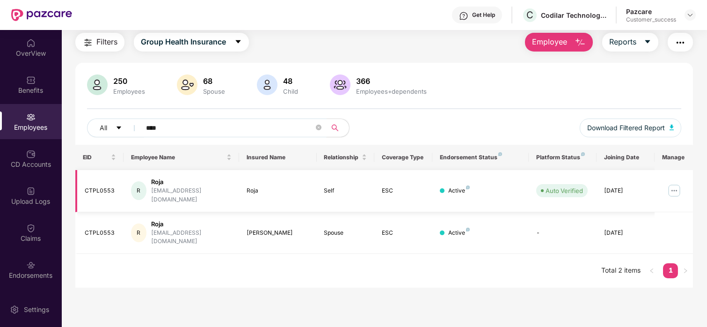
type input "****"
click at [676, 190] on img at bounding box center [674, 190] width 15 height 15
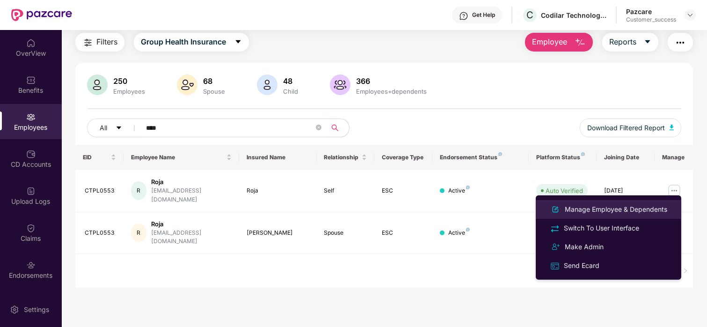
click at [627, 217] on li "Manage Employee & Dependents" at bounding box center [609, 209] width 146 height 19
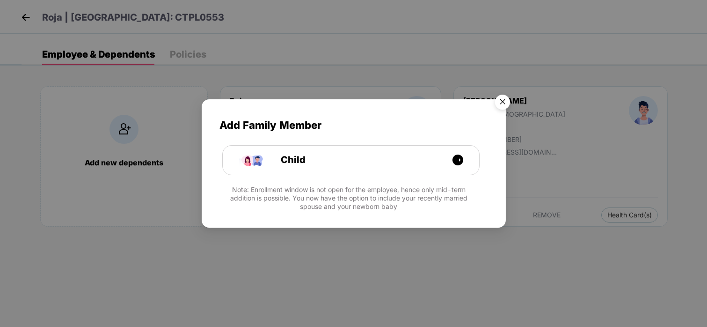
click at [499, 102] on img "Close" at bounding box center [502, 103] width 26 height 26
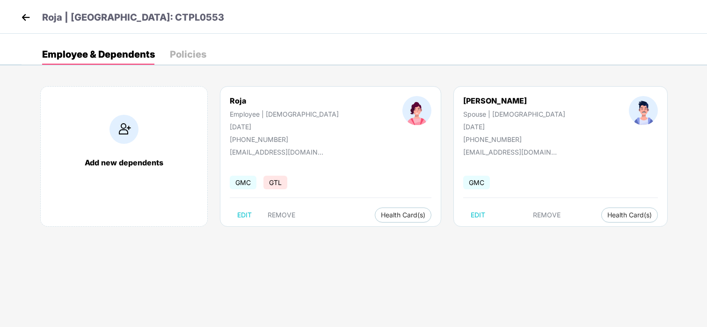
click at [27, 19] on img at bounding box center [26, 17] width 14 height 14
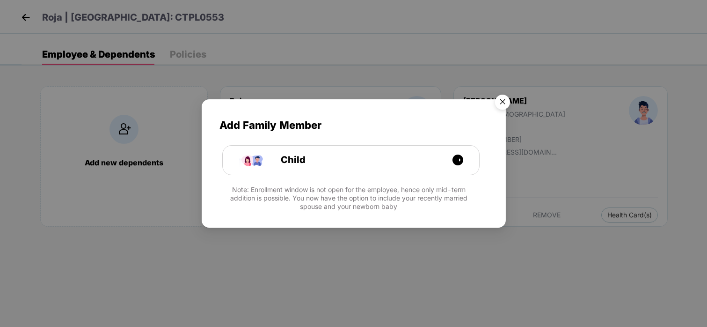
click at [496, 101] on img "Close" at bounding box center [502, 103] width 26 height 26
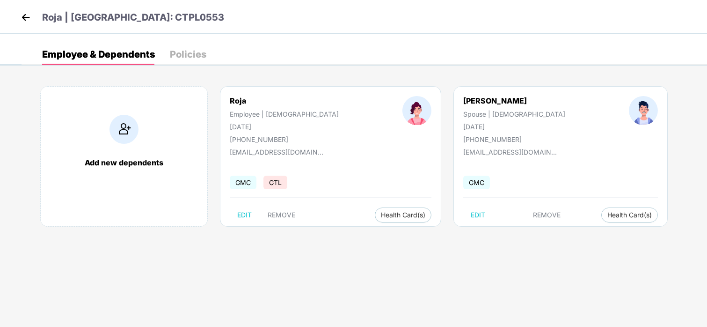
click at [28, 13] on img at bounding box center [26, 17] width 14 height 14
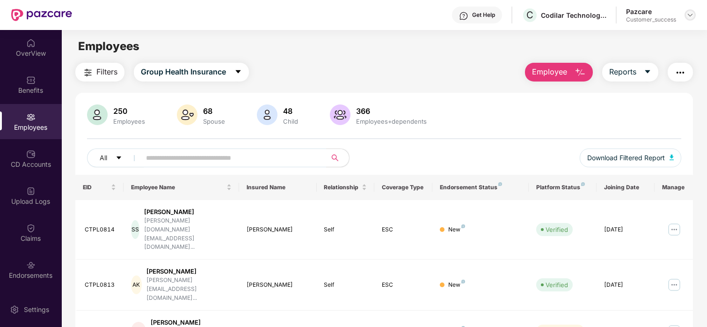
click at [688, 14] on img at bounding box center [689, 14] width 7 height 7
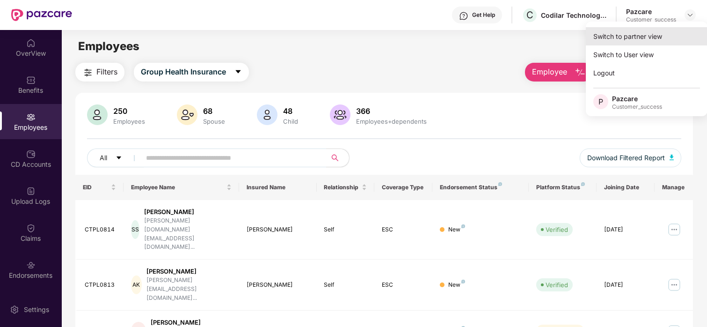
click at [632, 31] on div "Switch to partner view" at bounding box center [647, 36] width 122 height 18
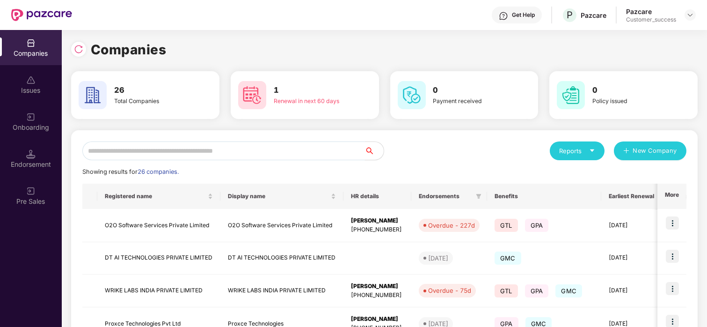
click at [225, 141] on input "text" at bounding box center [223, 150] width 283 height 19
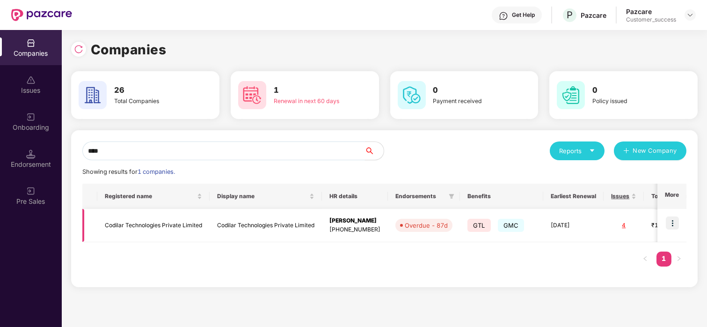
type input "****"
click at [130, 223] on td "Codilar Technologies Private Limited" at bounding box center [153, 225] width 112 height 33
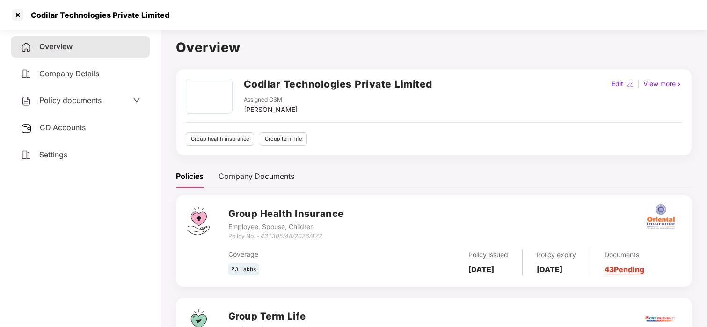
click at [72, 98] on span "Policy documents" at bounding box center [70, 99] width 62 height 9
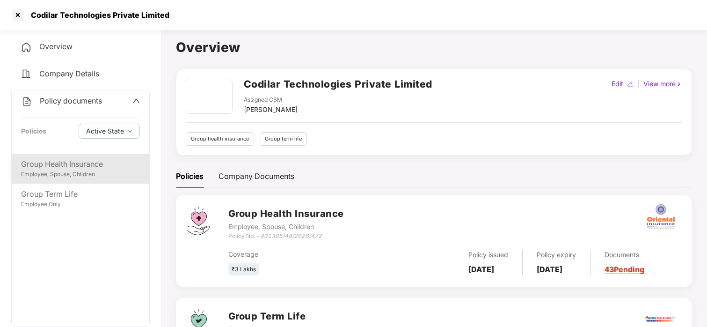
click at [51, 161] on div "Group Health Insurance" at bounding box center [80, 164] width 119 height 12
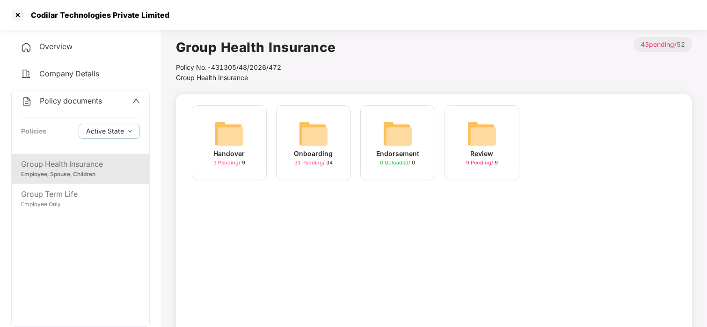
click at [299, 127] on img at bounding box center [314, 133] width 30 height 30
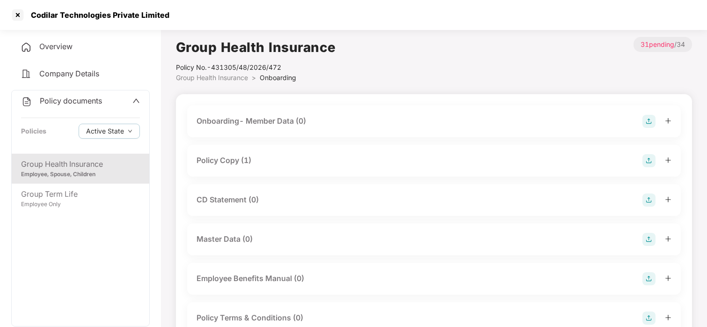
click at [229, 161] on div "Policy Copy (1)" at bounding box center [224, 160] width 55 height 12
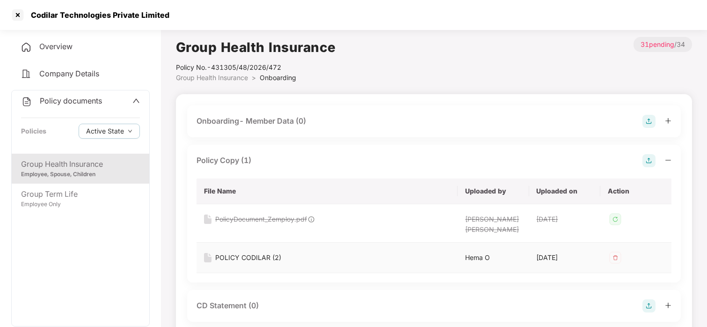
click at [241, 254] on div "POLICY CODILAR (2)" at bounding box center [248, 257] width 66 height 10
click at [20, 14] on div at bounding box center [17, 14] width 15 height 15
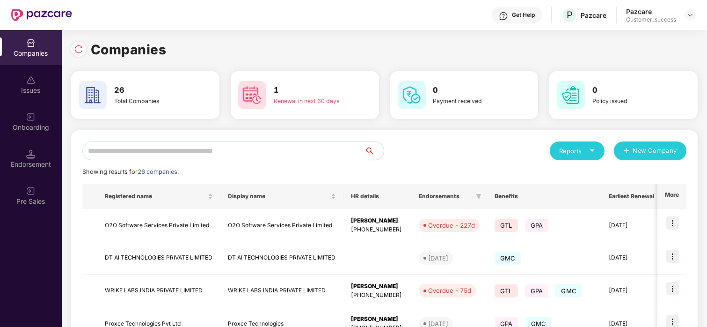
click at [239, 141] on input "text" at bounding box center [223, 150] width 283 height 19
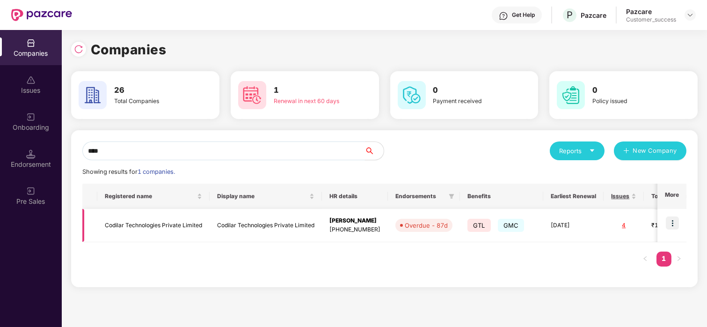
type input "****"
click at [668, 219] on img at bounding box center [672, 222] width 13 height 13
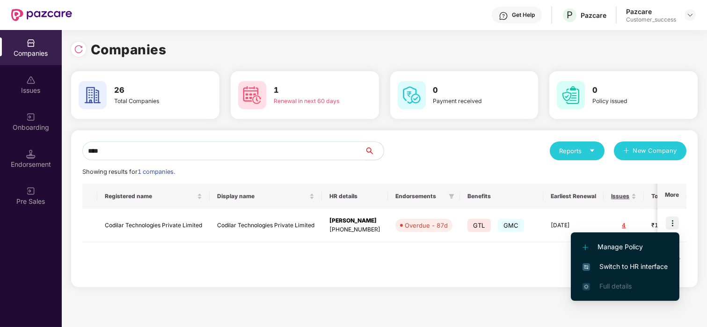
click at [616, 259] on li "Switch to HR interface" at bounding box center [625, 266] width 109 height 20
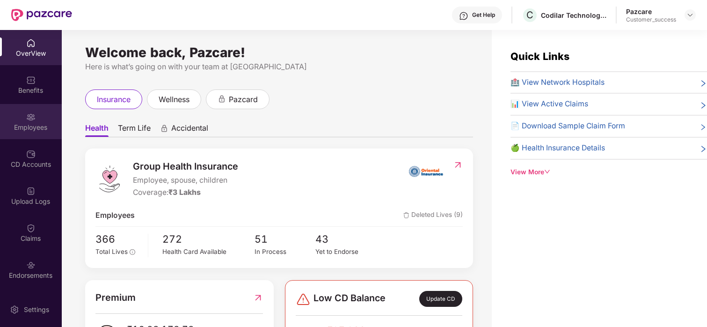
click at [48, 115] on div "Employees" at bounding box center [31, 121] width 62 height 35
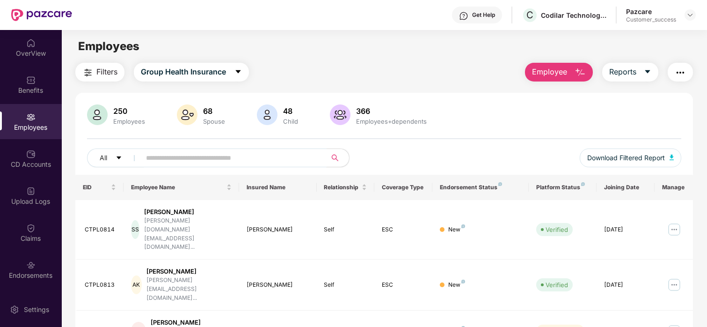
click at [163, 159] on input "text" at bounding box center [230, 158] width 168 height 14
paste input "********"
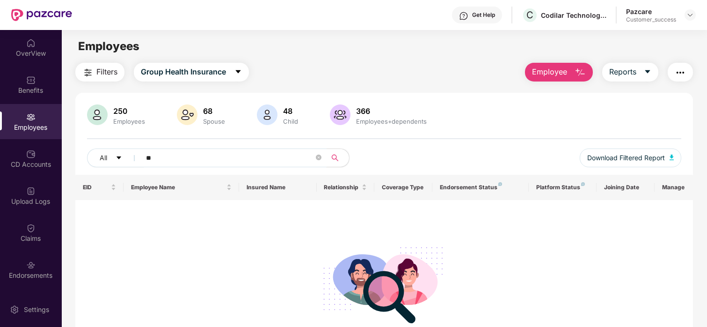
type input "*"
paste input "*********"
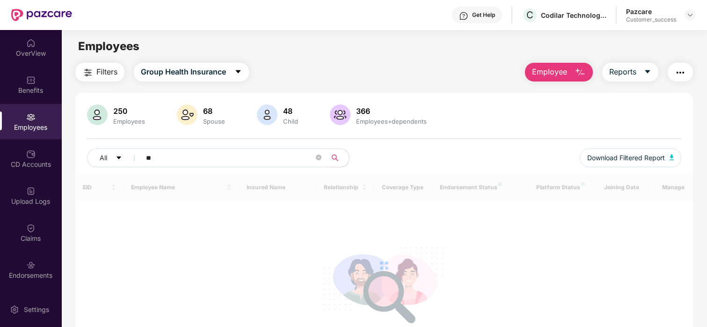
type input "*"
click at [48, 67] on div "Benefits" at bounding box center [31, 84] width 62 height 35
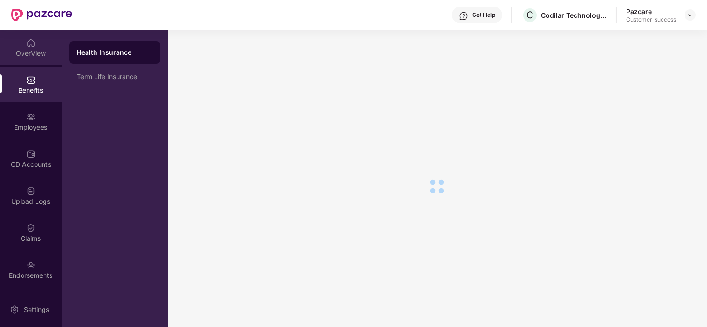
click at [46, 56] on div "OverView" at bounding box center [31, 53] width 62 height 9
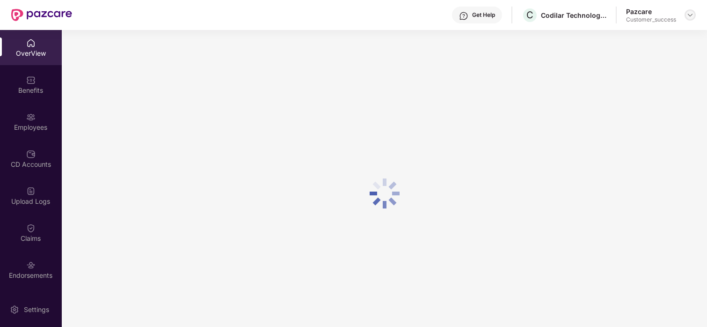
click at [695, 13] on div at bounding box center [690, 14] width 11 height 11
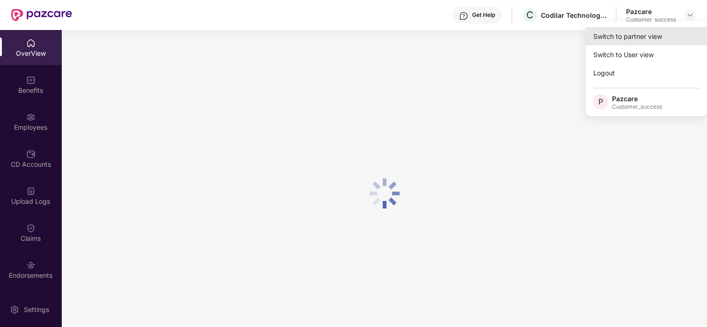
click at [655, 30] on div "Switch to partner view" at bounding box center [647, 36] width 122 height 18
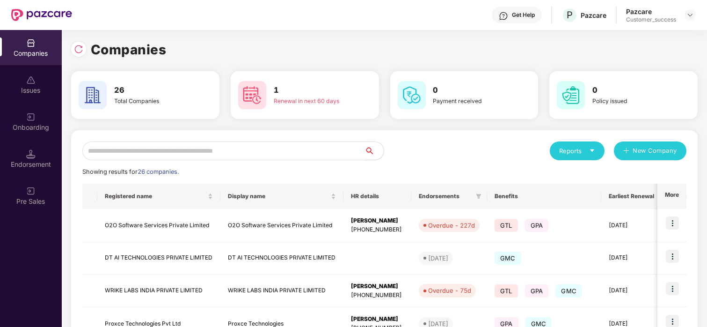
click at [291, 150] on input "text" at bounding box center [223, 150] width 283 height 19
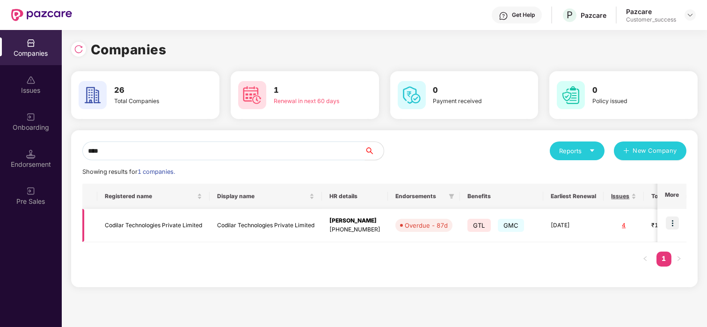
type input "****"
click at [673, 225] on img at bounding box center [672, 222] width 13 height 13
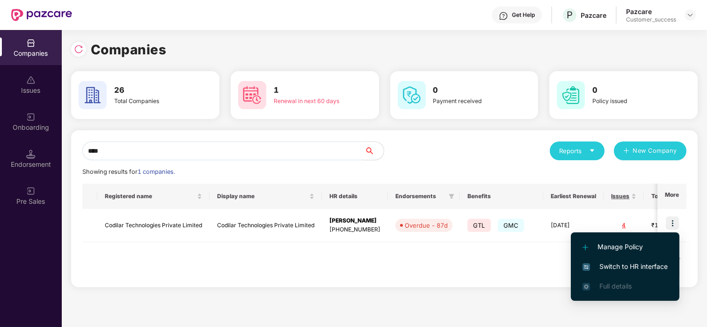
click at [615, 267] on span "Switch to HR interface" at bounding box center [625, 266] width 85 height 10
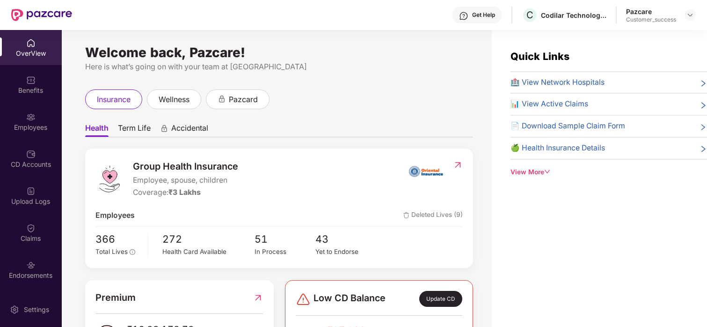
click at [20, 116] on div "Employees" at bounding box center [31, 121] width 62 height 35
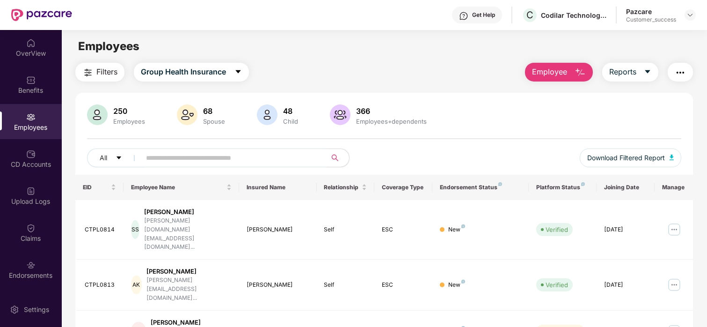
click at [262, 161] on input "text" at bounding box center [230, 158] width 168 height 14
paste input "********"
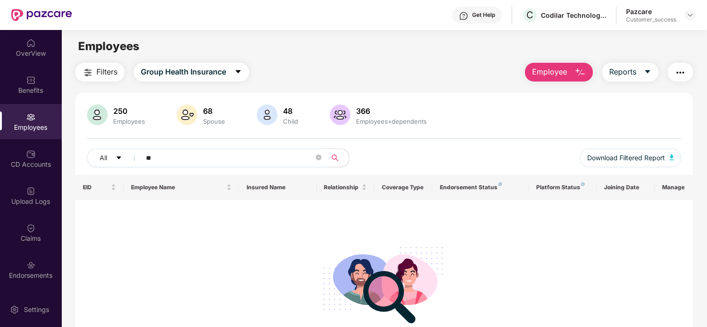
type input "*"
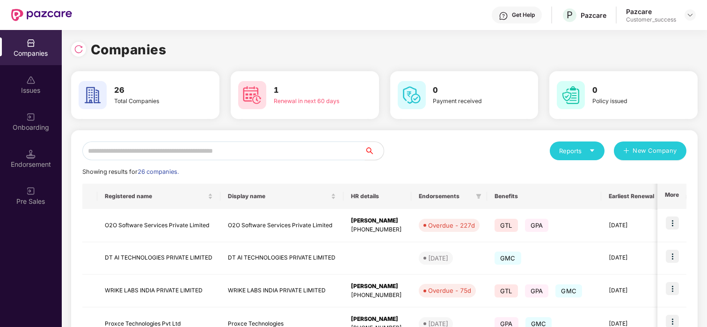
click at [177, 154] on input "text" at bounding box center [223, 150] width 283 height 19
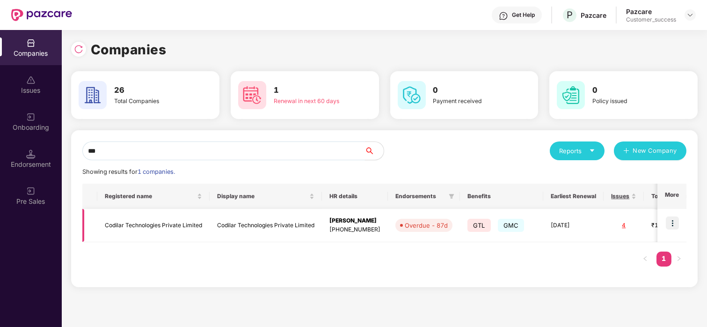
type input "***"
click at [620, 221] on div "4" at bounding box center [623, 225] width 25 height 9
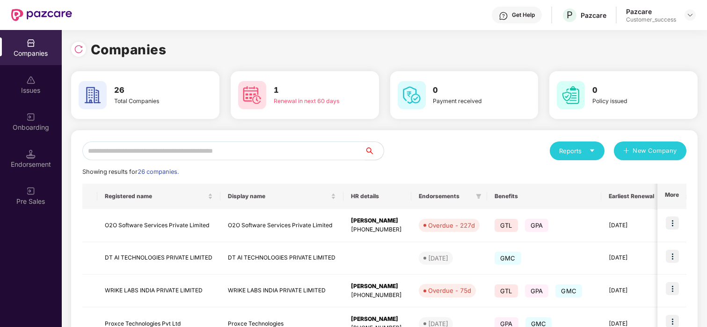
click at [155, 145] on input "text" at bounding box center [223, 150] width 283 height 19
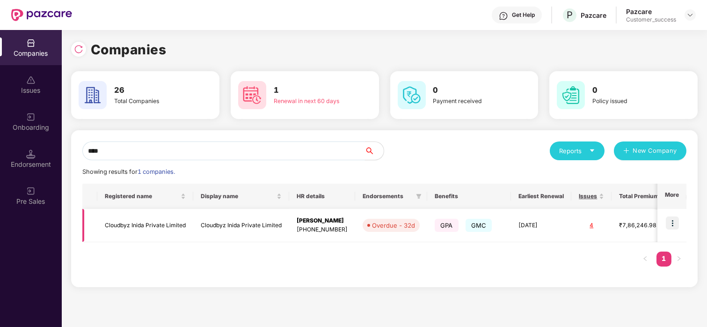
type input "****"
click at [666, 219] on img at bounding box center [672, 222] width 13 height 13
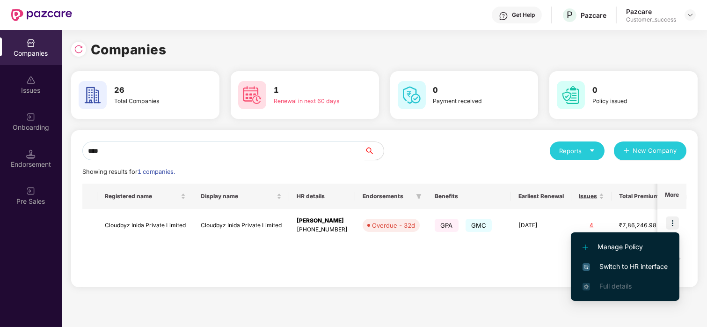
click at [608, 268] on span "Switch to HR interface" at bounding box center [625, 266] width 85 height 10
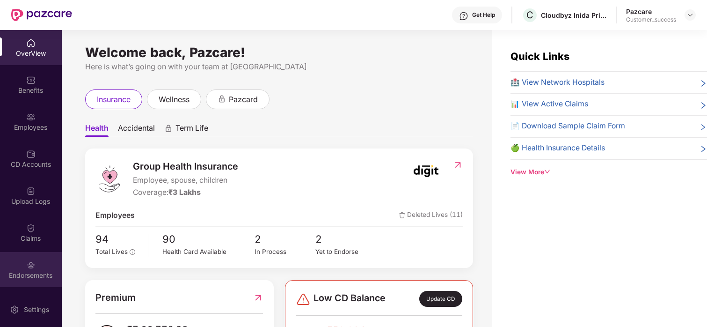
click at [26, 267] on img at bounding box center [30, 264] width 9 height 9
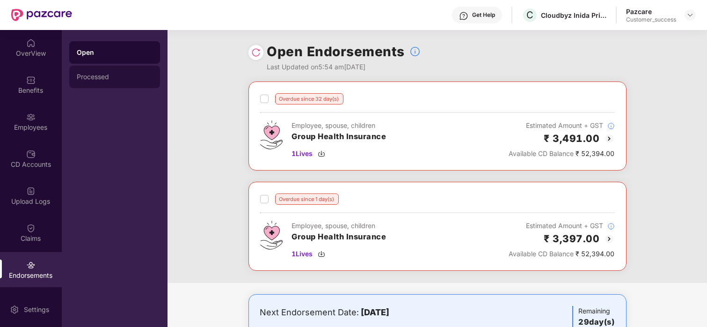
click at [123, 76] on div "Processed" at bounding box center [115, 76] width 76 height 7
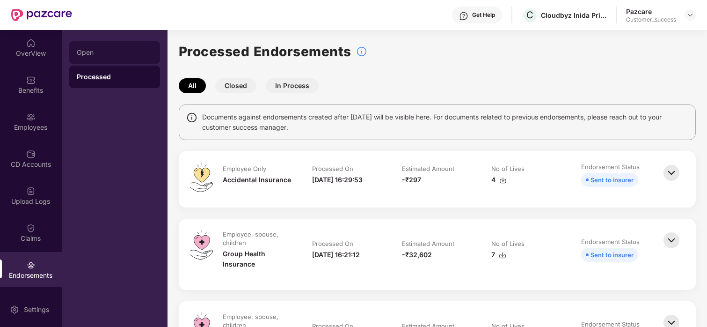
click at [129, 46] on div "Open" at bounding box center [114, 52] width 91 height 22
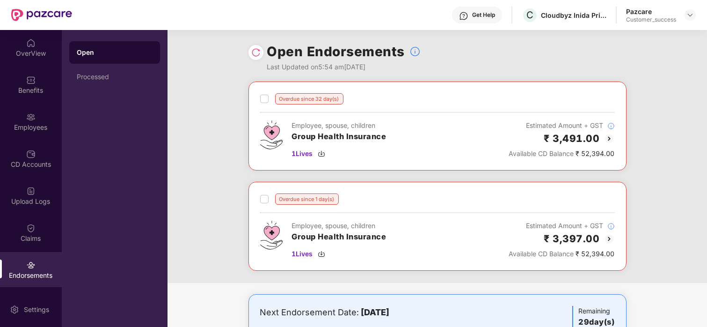
click at [611, 139] on img at bounding box center [609, 138] width 11 height 11
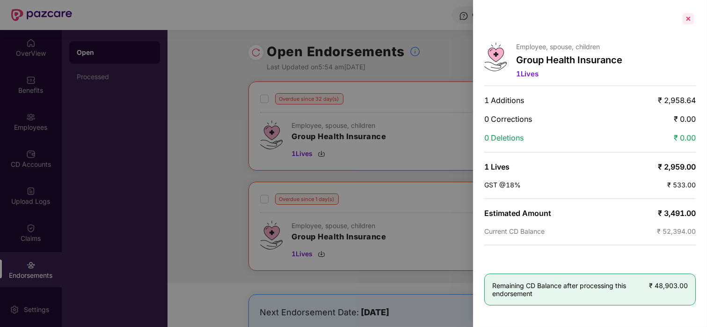
click at [693, 23] on div at bounding box center [688, 18] width 15 height 15
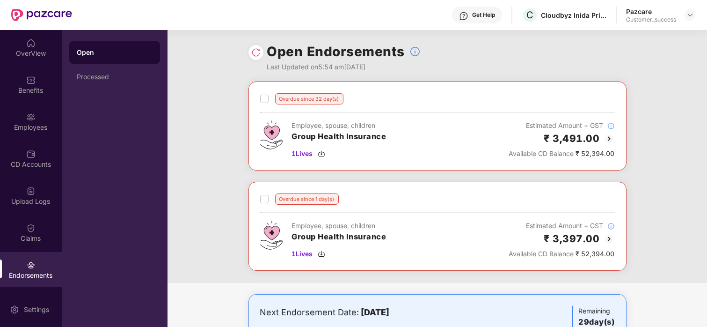
scroll to position [50, 0]
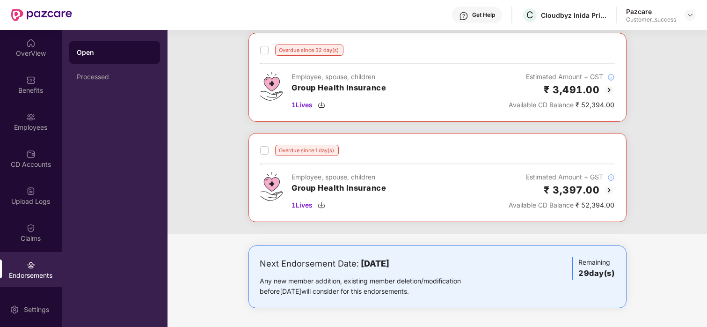
click at [606, 193] on img at bounding box center [609, 189] width 11 height 11
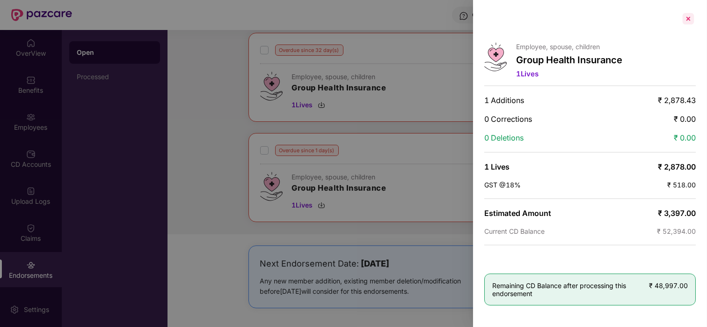
click at [686, 25] on div at bounding box center [688, 18] width 15 height 15
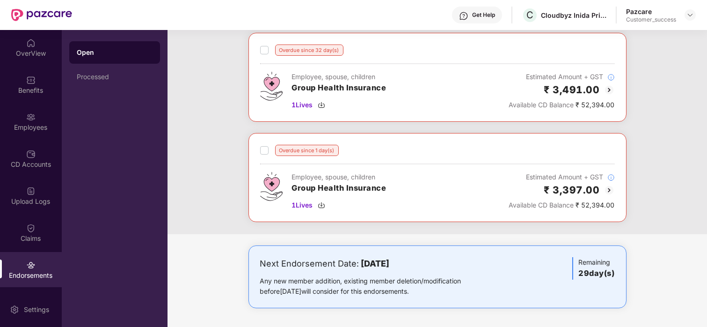
scroll to position [0, 0]
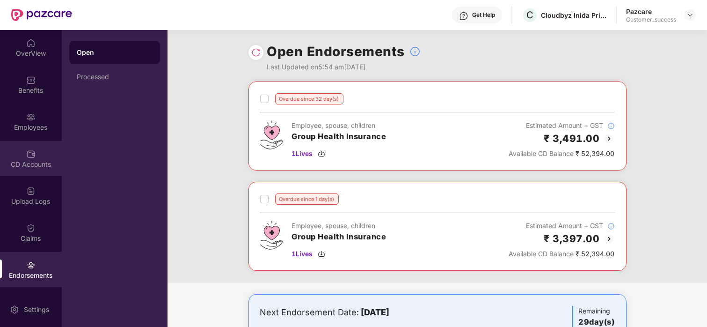
click at [28, 163] on div "CD Accounts" at bounding box center [31, 164] width 62 height 9
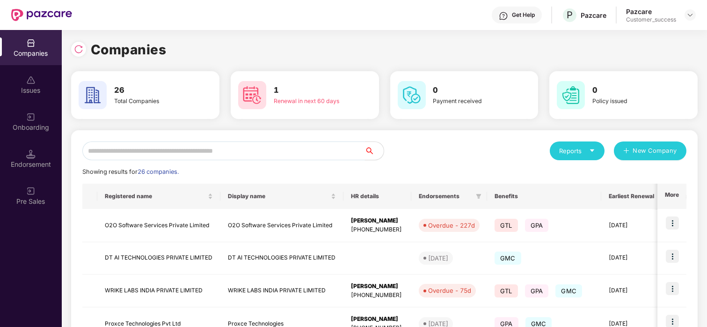
click at [169, 149] on input "text" at bounding box center [223, 150] width 283 height 19
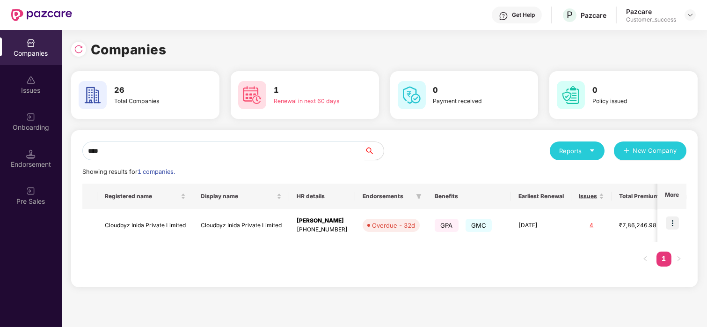
type input "****"
click at [672, 227] on img at bounding box center [672, 222] width 13 height 13
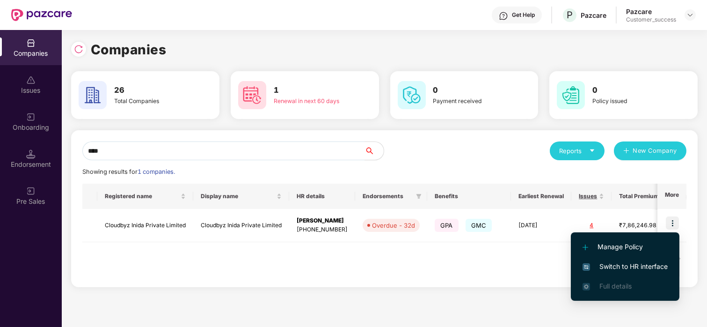
click at [602, 263] on span "Switch to HR interface" at bounding box center [625, 266] width 85 height 10
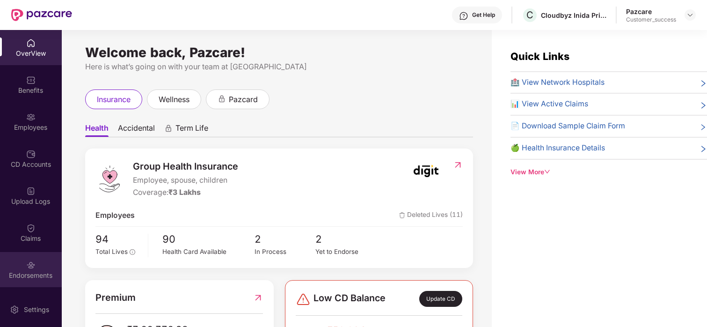
click at [37, 262] on div "Endorsements" at bounding box center [31, 269] width 62 height 35
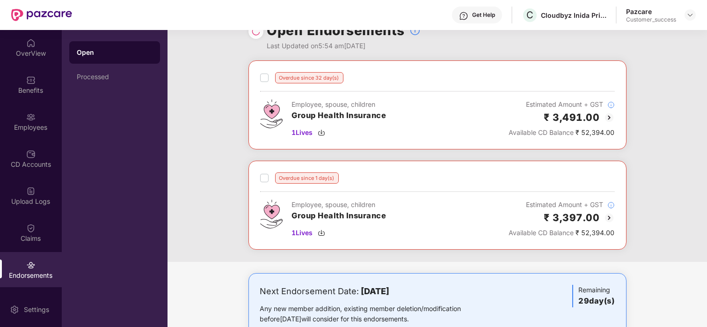
scroll to position [18, 0]
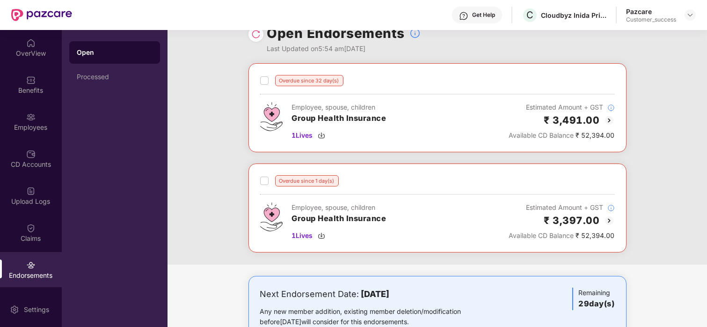
click at [606, 119] on img at bounding box center [609, 120] width 11 height 11
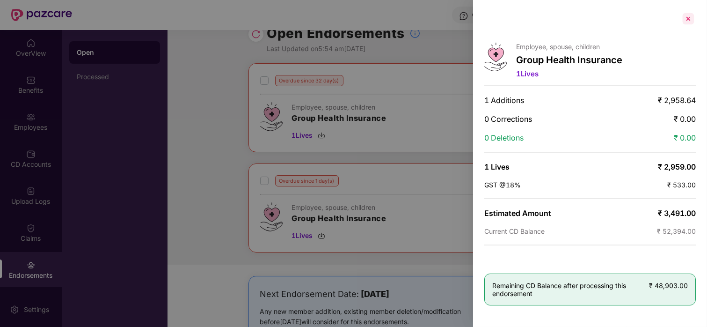
click at [686, 18] on div at bounding box center [688, 18] width 15 height 15
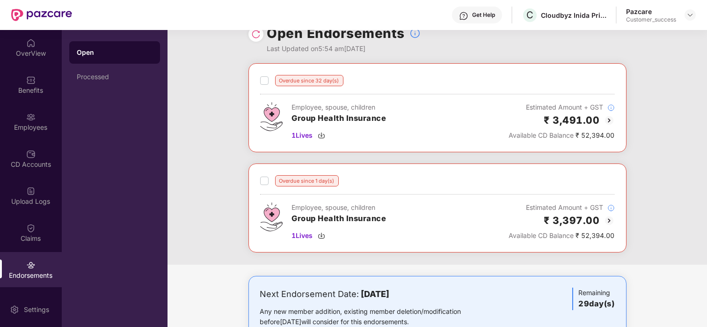
click at [607, 221] on img at bounding box center [609, 220] width 11 height 11
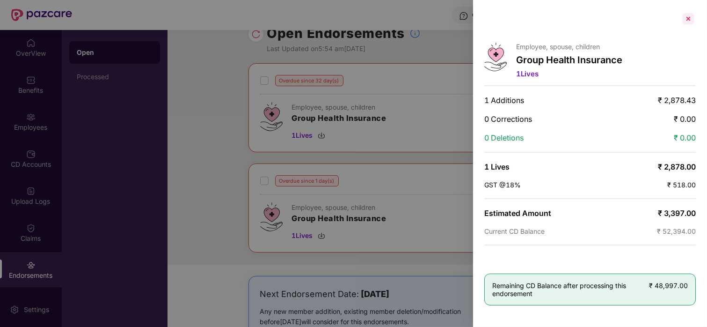
click at [693, 17] on div at bounding box center [688, 18] width 15 height 15
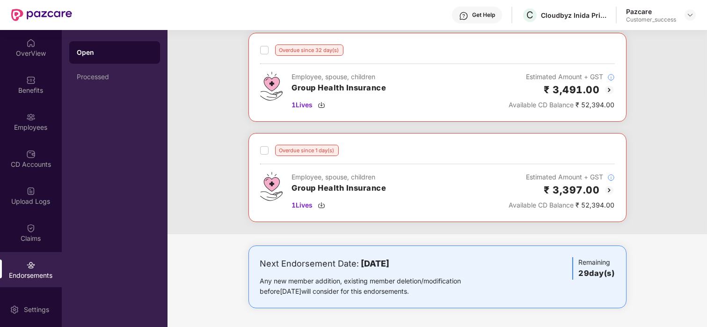
scroll to position [0, 0]
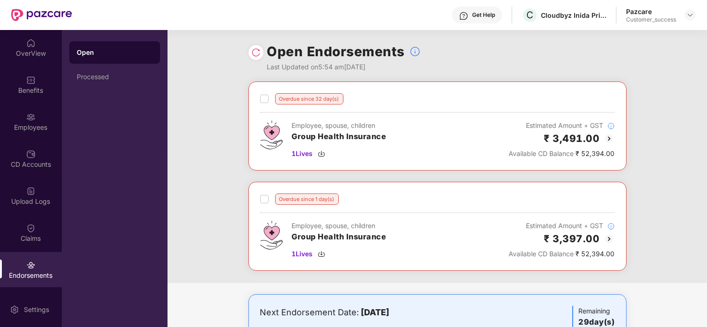
click at [652, 205] on div "Overdue since 32 day(s) Employee, spouse, children Group Health Insurance 1 Liv…" at bounding box center [438, 181] width 540 height 201
click at [608, 139] on img at bounding box center [609, 138] width 11 height 11
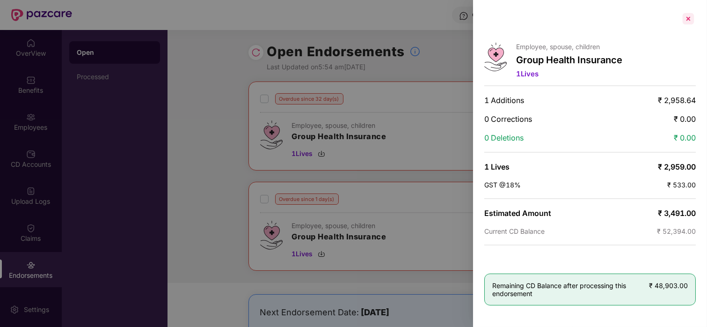
click at [687, 15] on div at bounding box center [688, 18] width 15 height 15
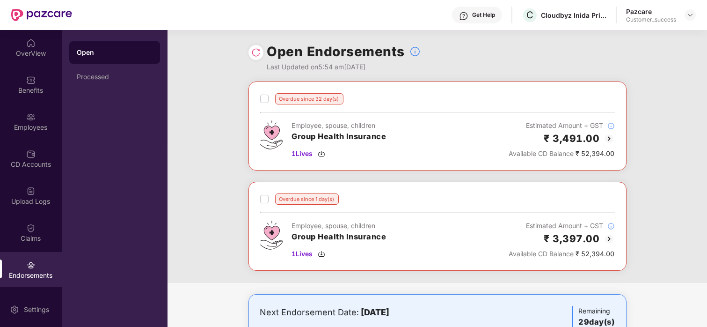
scroll to position [50, 0]
